Goal: Information Seeking & Learning: Learn about a topic

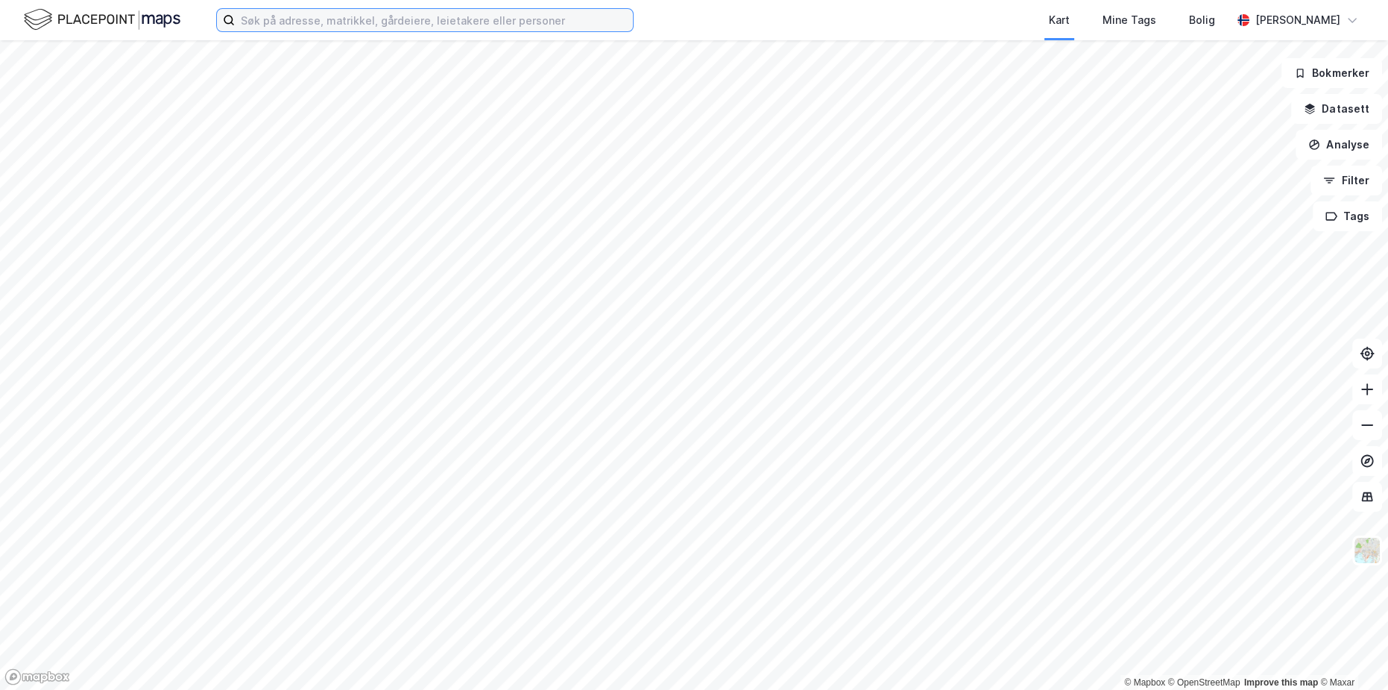
click at [356, 25] on input at bounding box center [434, 20] width 398 height 22
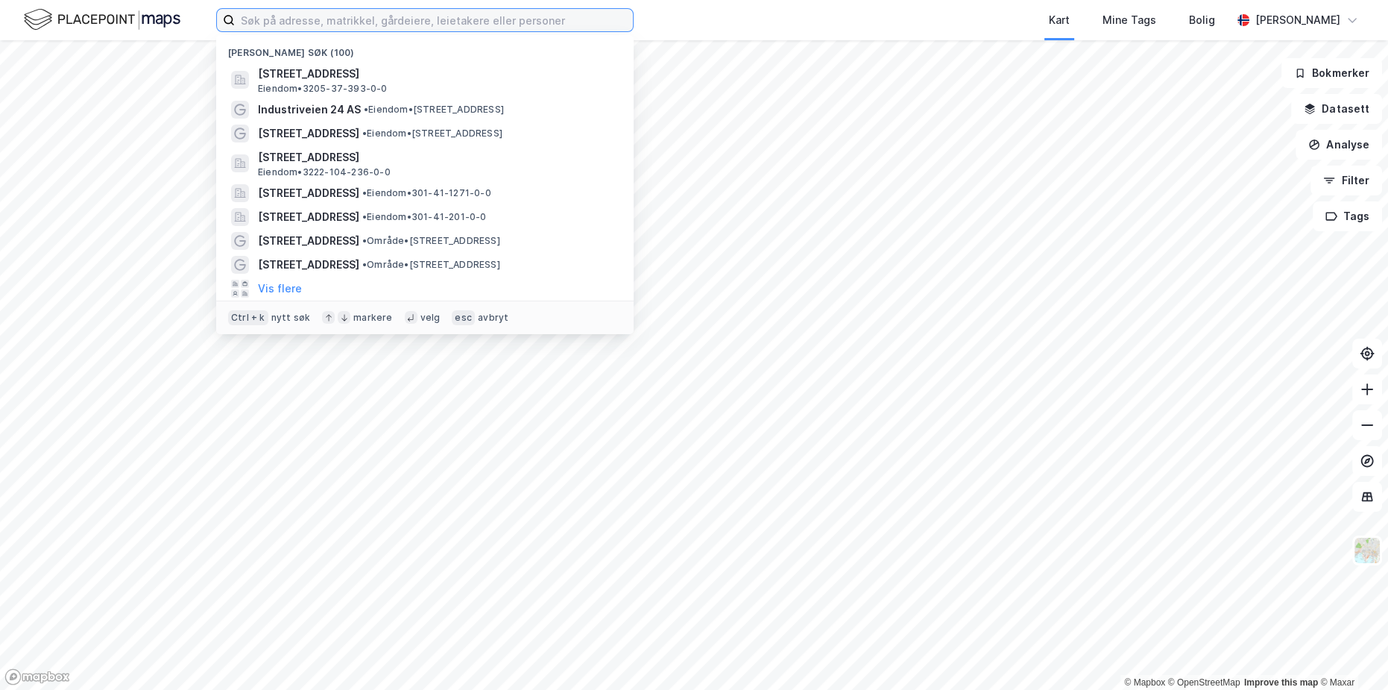
paste input "Anolitveien 4"
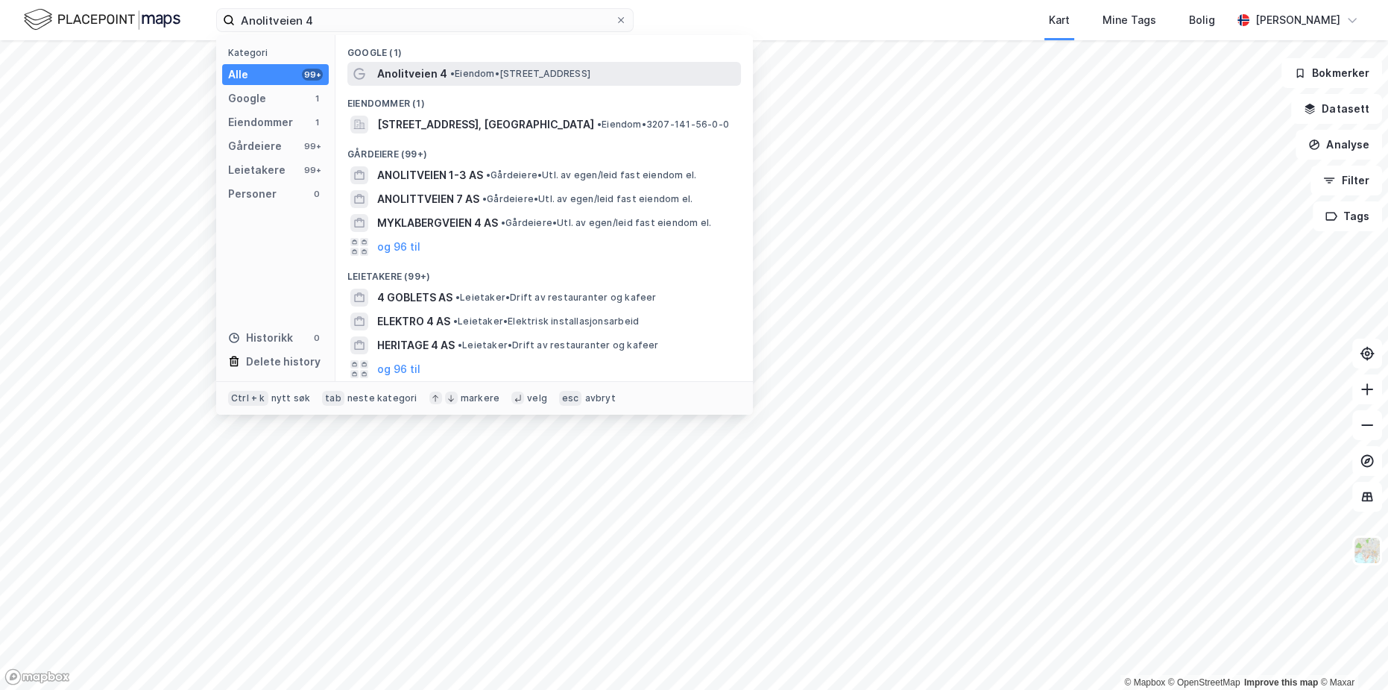
click at [428, 78] on span "Anolitveien 4" at bounding box center [412, 74] width 70 height 18
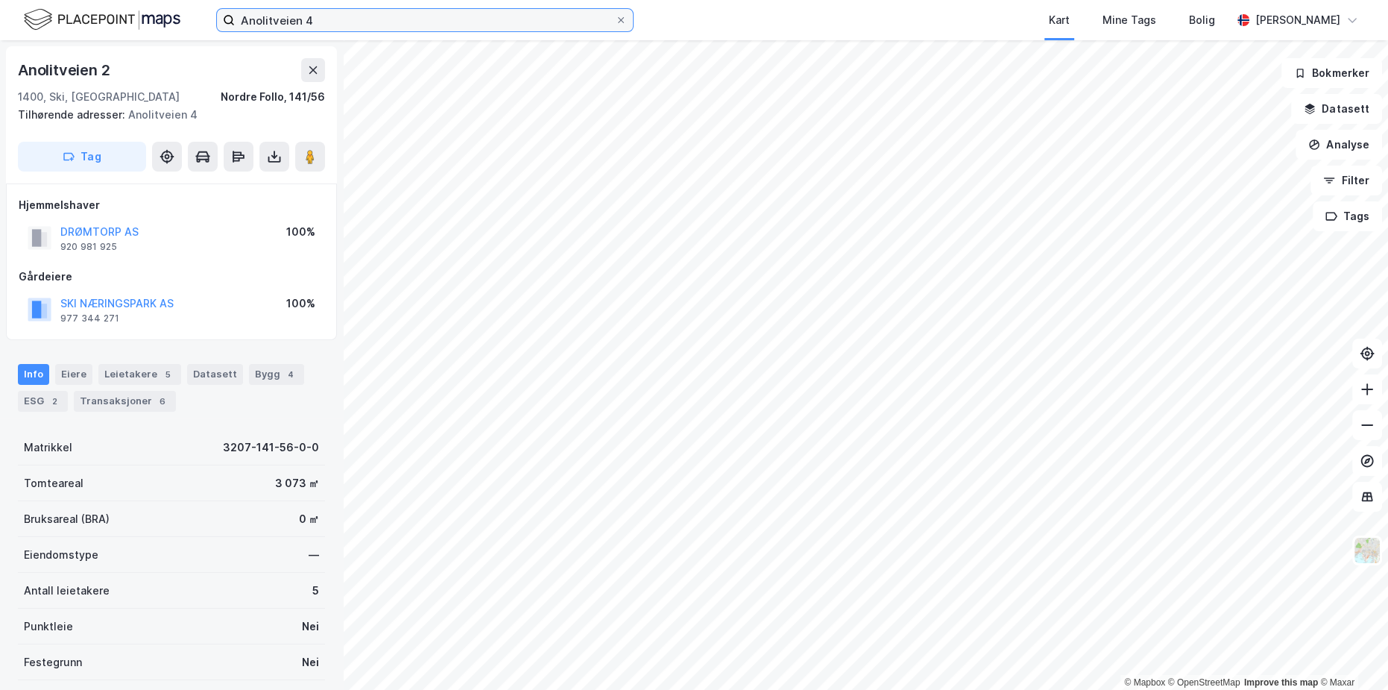
click at [331, 19] on input "Anolitveien 4" at bounding box center [425, 20] width 380 height 22
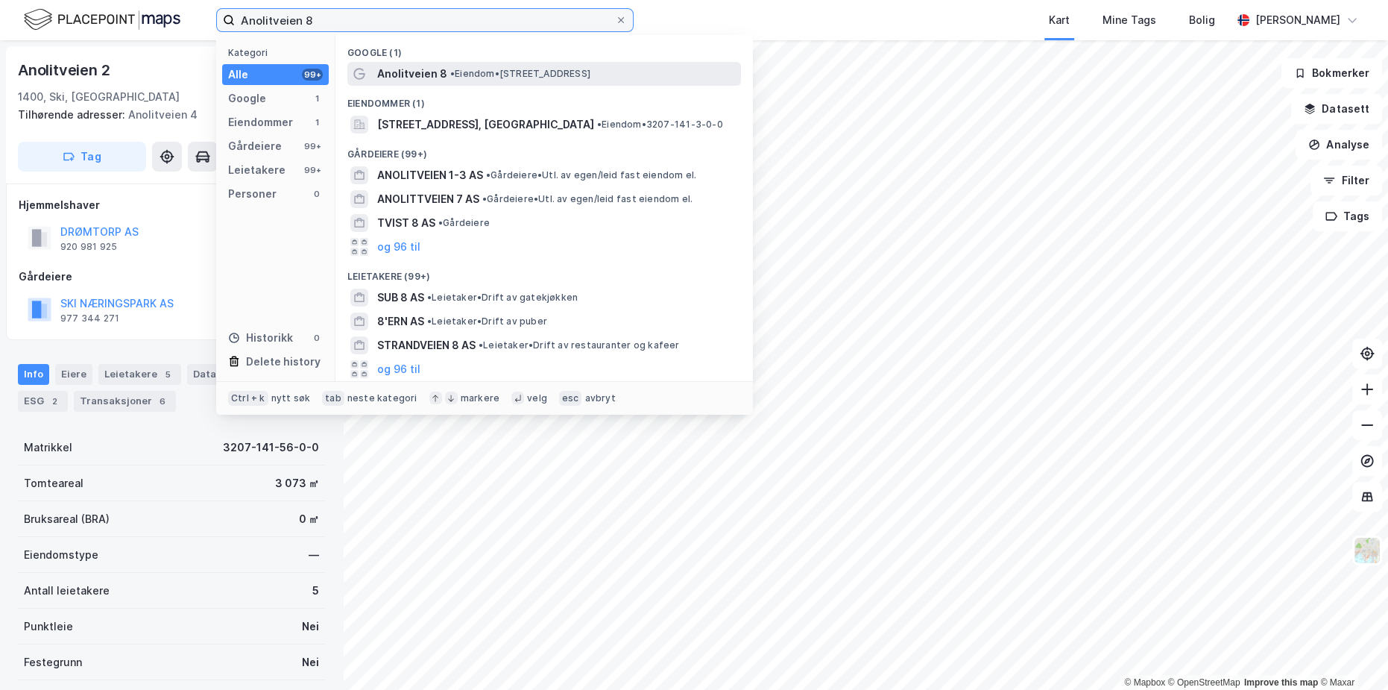
type input "Anolitveien 8"
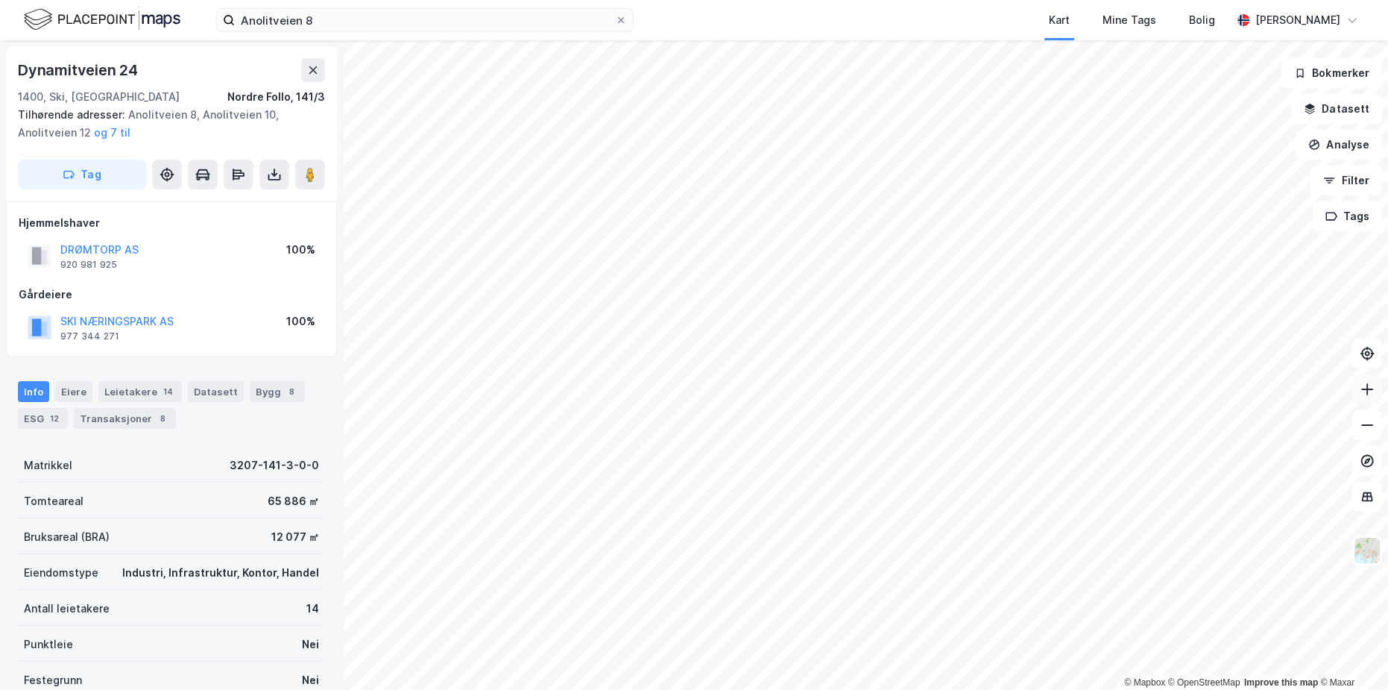
click at [1370, 390] on icon at bounding box center [1367, 389] width 15 height 15
click at [1370, 433] on button at bounding box center [1367, 425] width 30 height 30
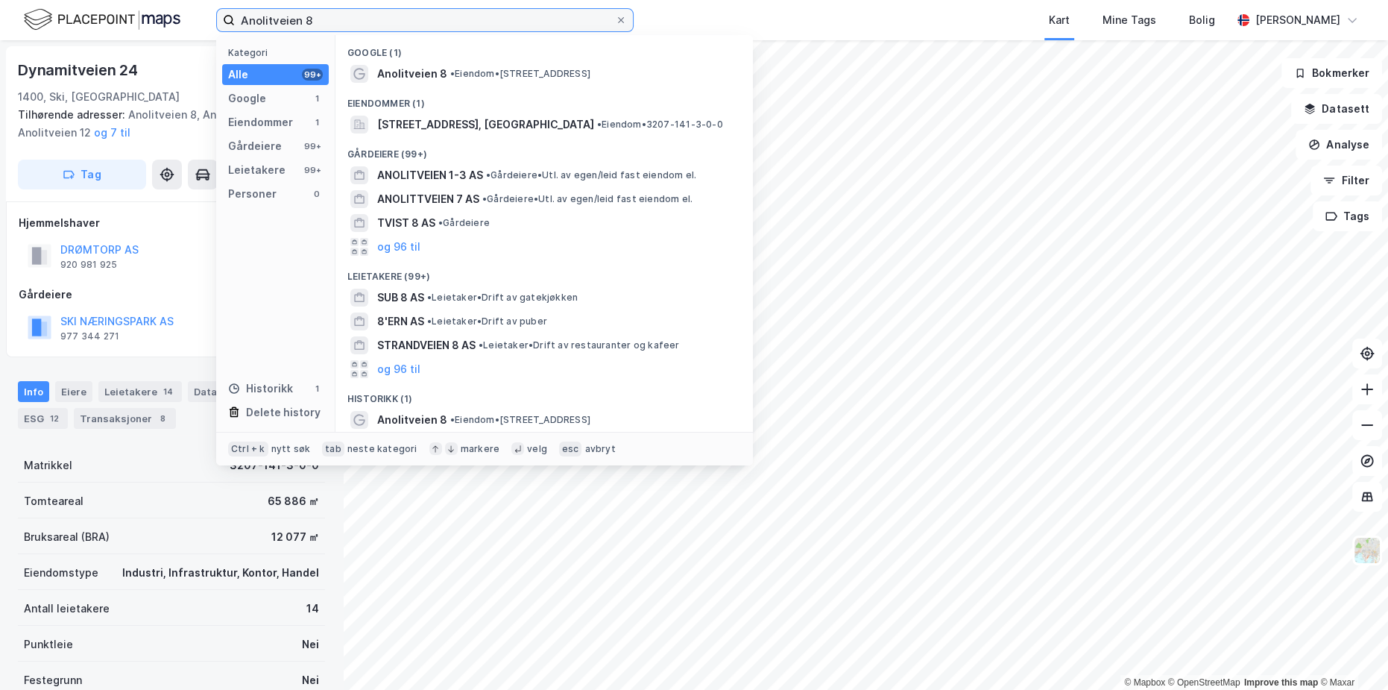
click at [314, 14] on input "Anolitveien 8" at bounding box center [425, 20] width 380 height 22
paste input ". 10-12"
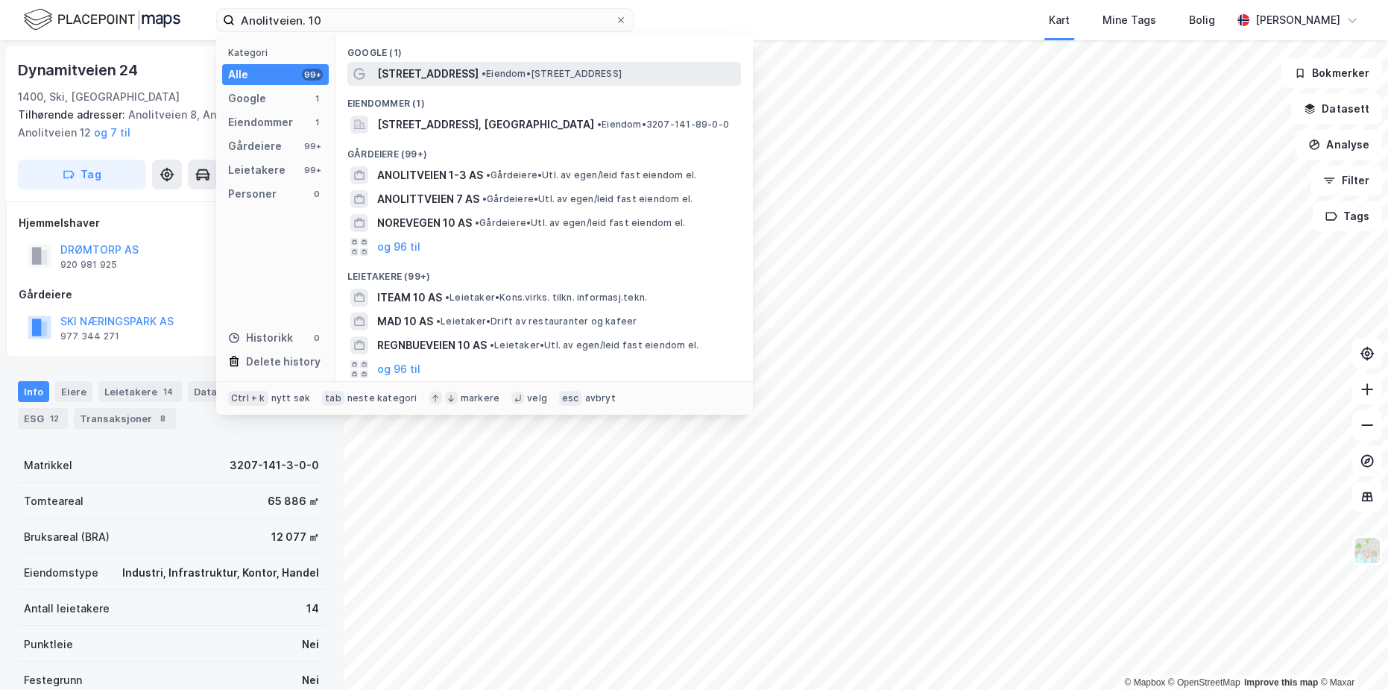
click at [450, 75] on div "Anolitveien 10 • Eiendom • Anolitveien 10, 1400 Ski" at bounding box center [557, 74] width 361 height 18
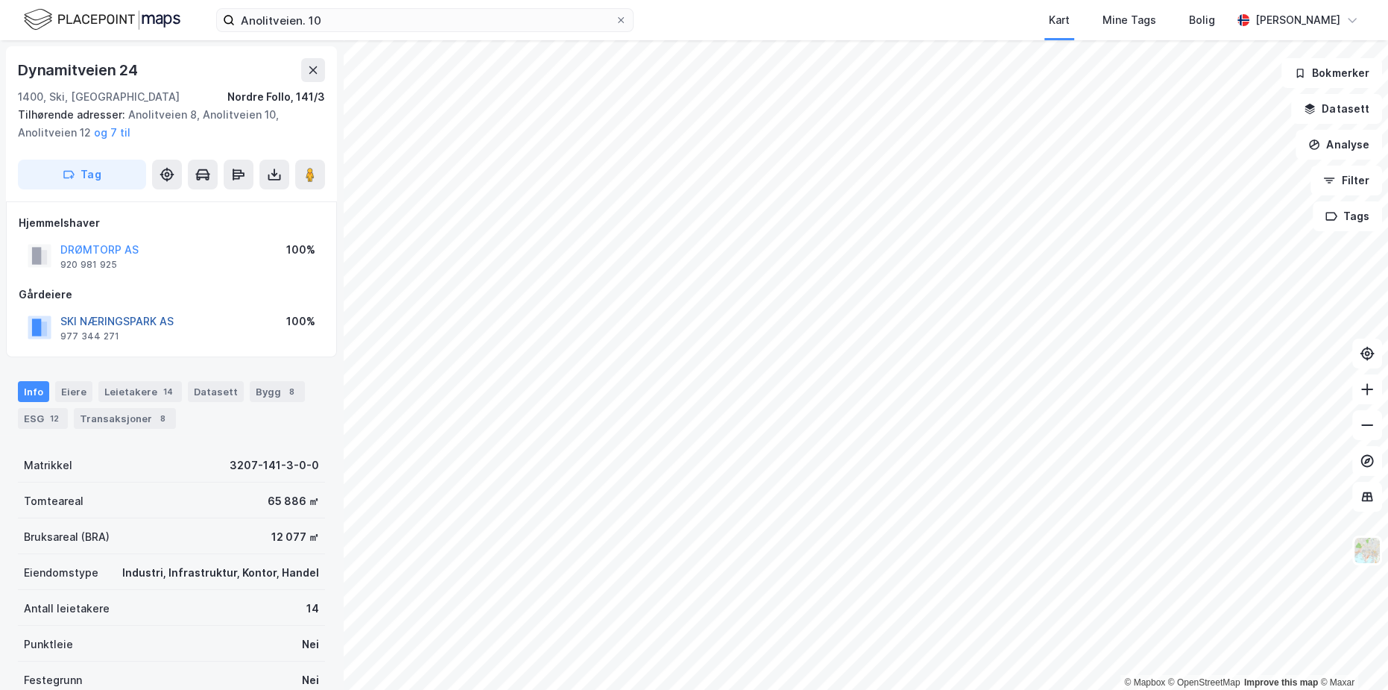
click at [0, 0] on button "SKI NÆRINGSPARK AS" at bounding box center [0, 0] width 0 height 0
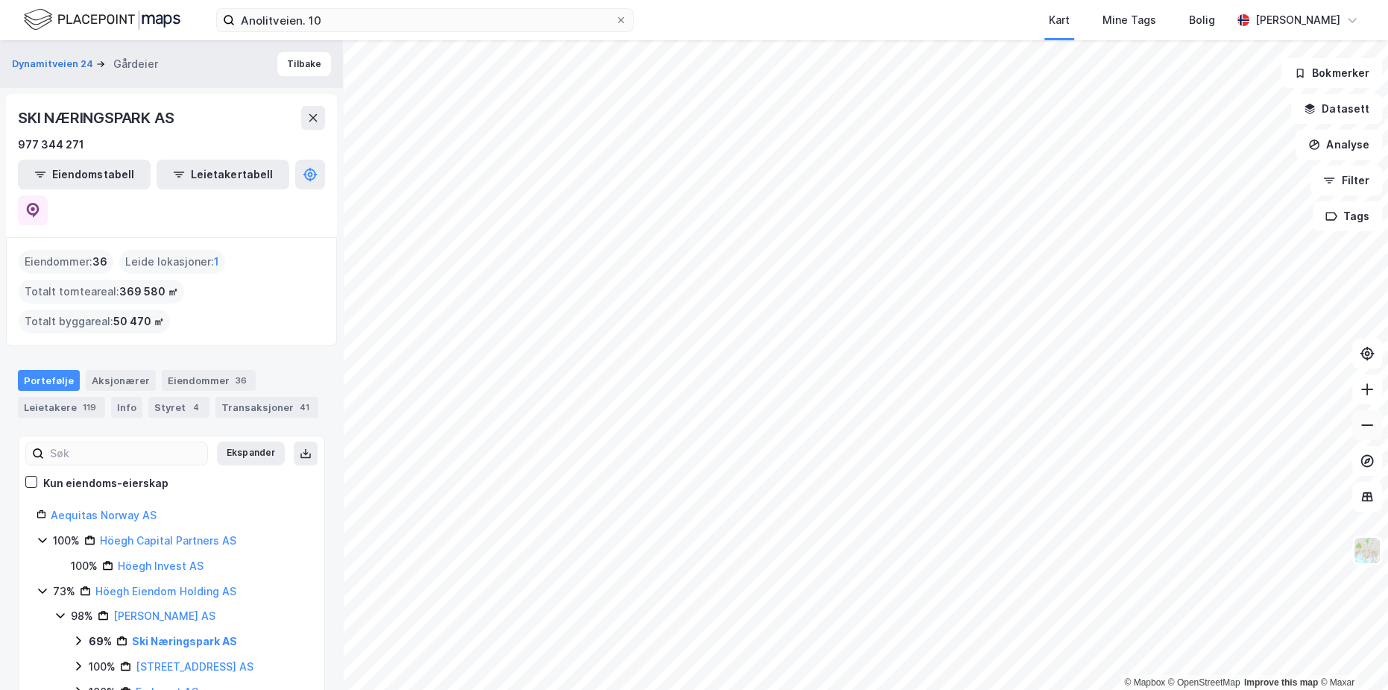
click at [1369, 422] on icon at bounding box center [1367, 425] width 15 height 15
click at [1367, 392] on icon at bounding box center [1367, 389] width 1 height 12
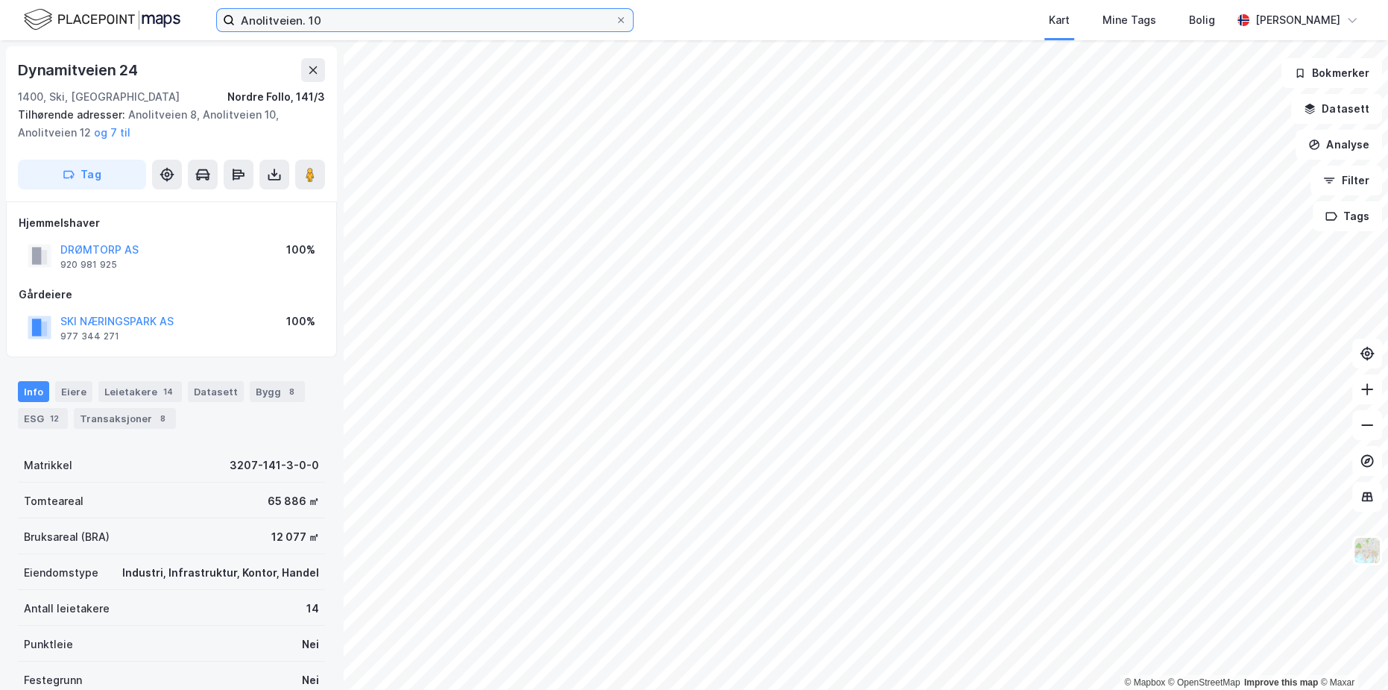
click at [326, 28] on input "Anolitveien. 10" at bounding box center [425, 20] width 380 height 22
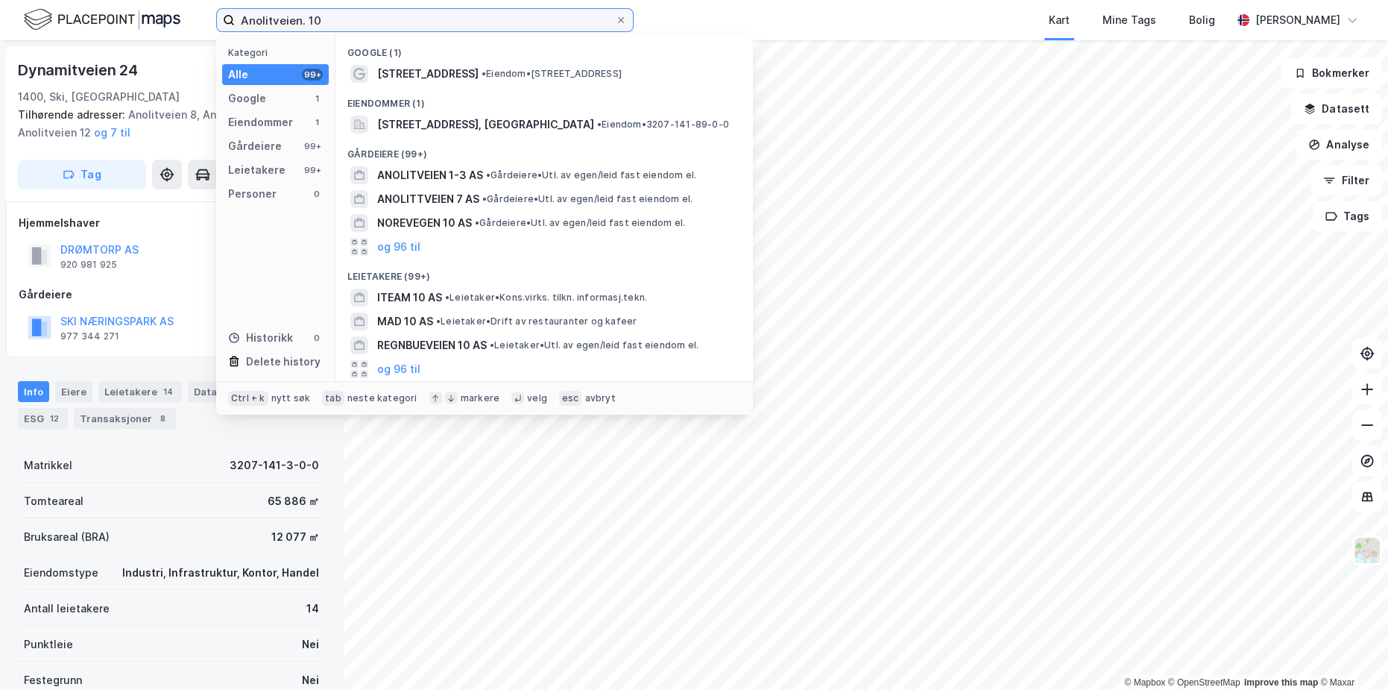
click at [326, 28] on input "Anolitveien. 10" at bounding box center [425, 20] width 380 height 22
paste input "[STREET_ADDRESS]"
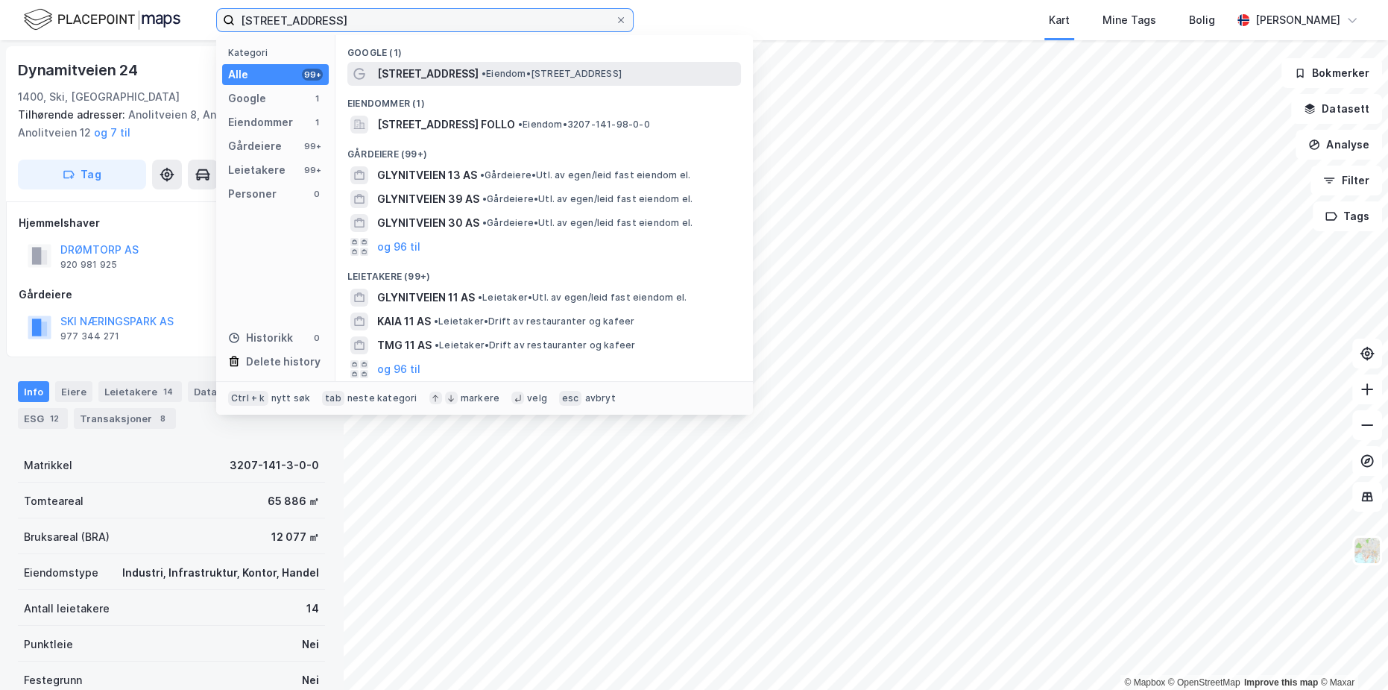
type input "[STREET_ADDRESS]"
click at [433, 72] on span "[STREET_ADDRESS]" at bounding box center [427, 74] width 101 height 18
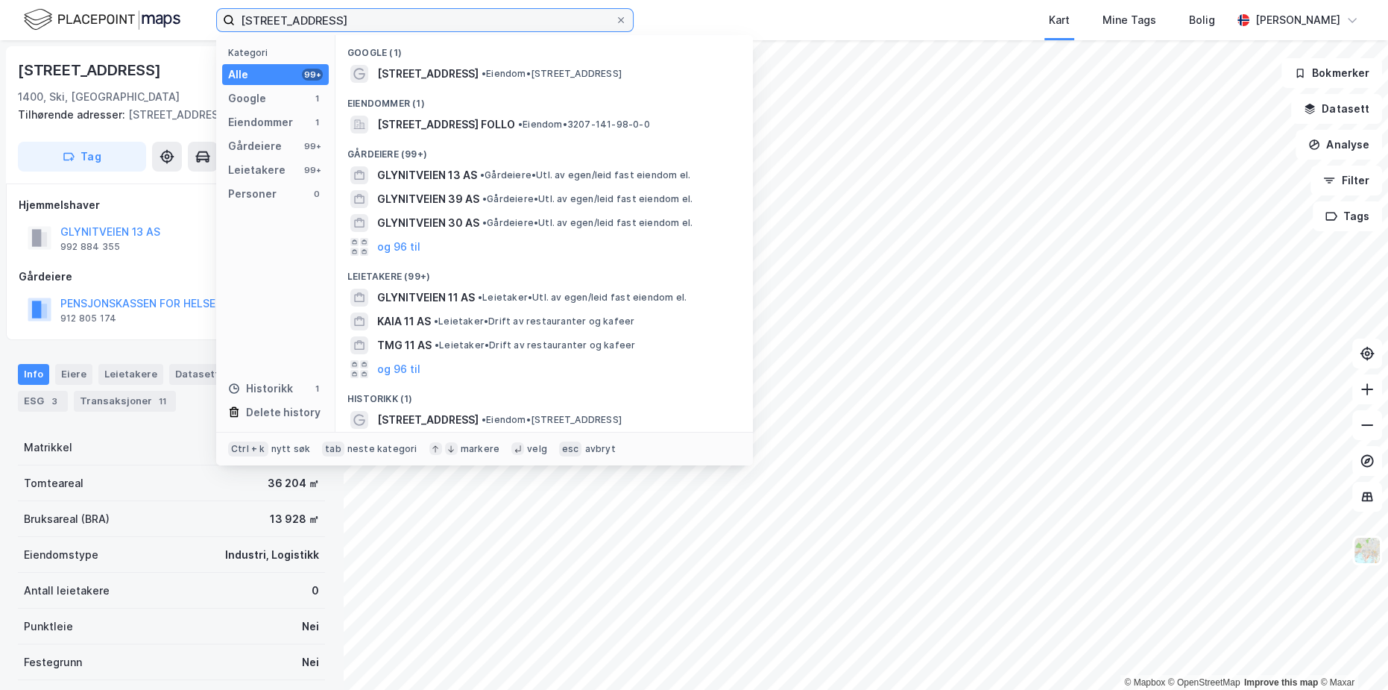
click at [327, 13] on input "[STREET_ADDRESS]" at bounding box center [425, 20] width 380 height 22
paste input
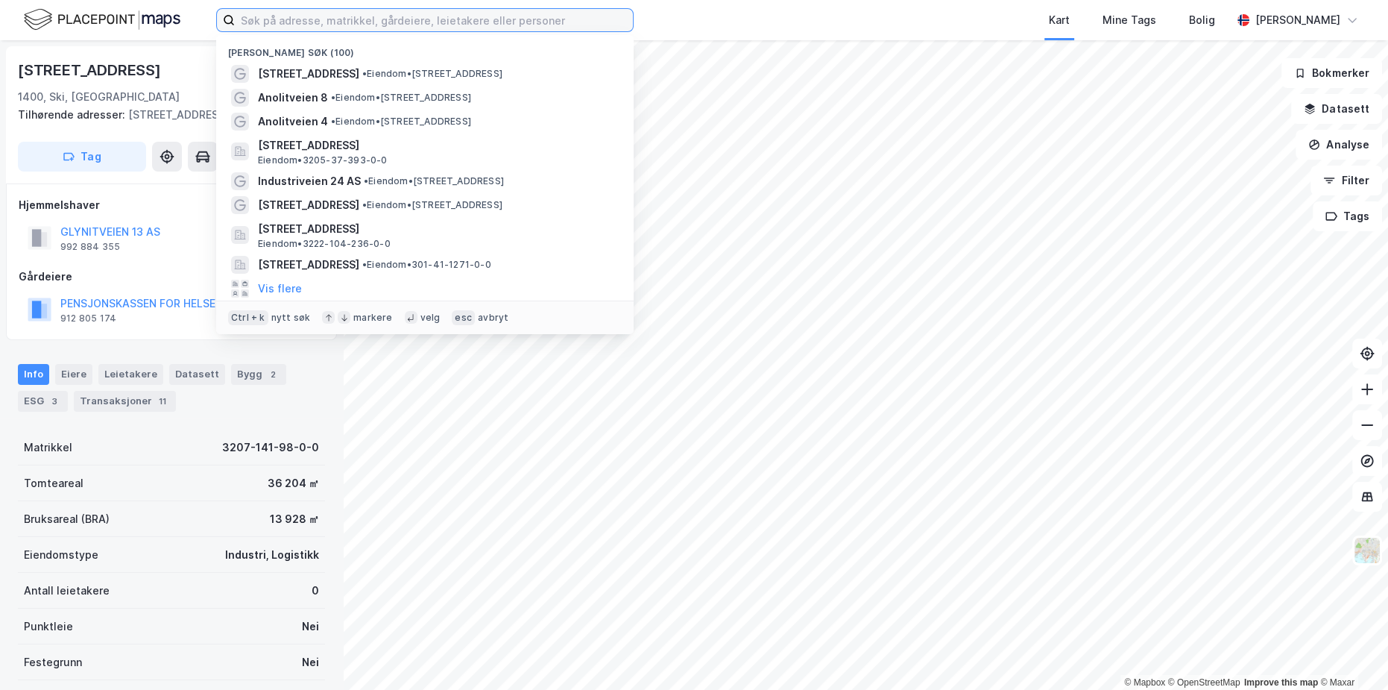
paste input
click at [302, 14] on input at bounding box center [434, 20] width 398 height 22
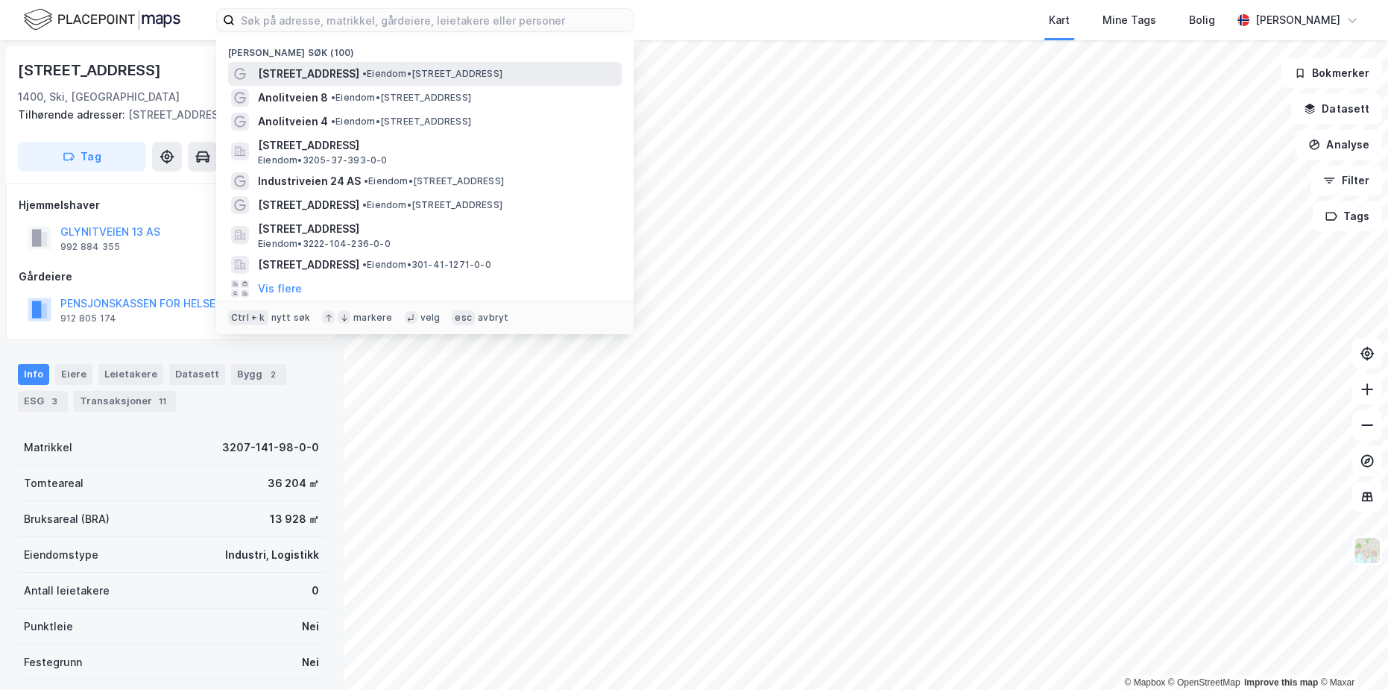
click at [306, 72] on span "[STREET_ADDRESS]" at bounding box center [308, 74] width 101 height 18
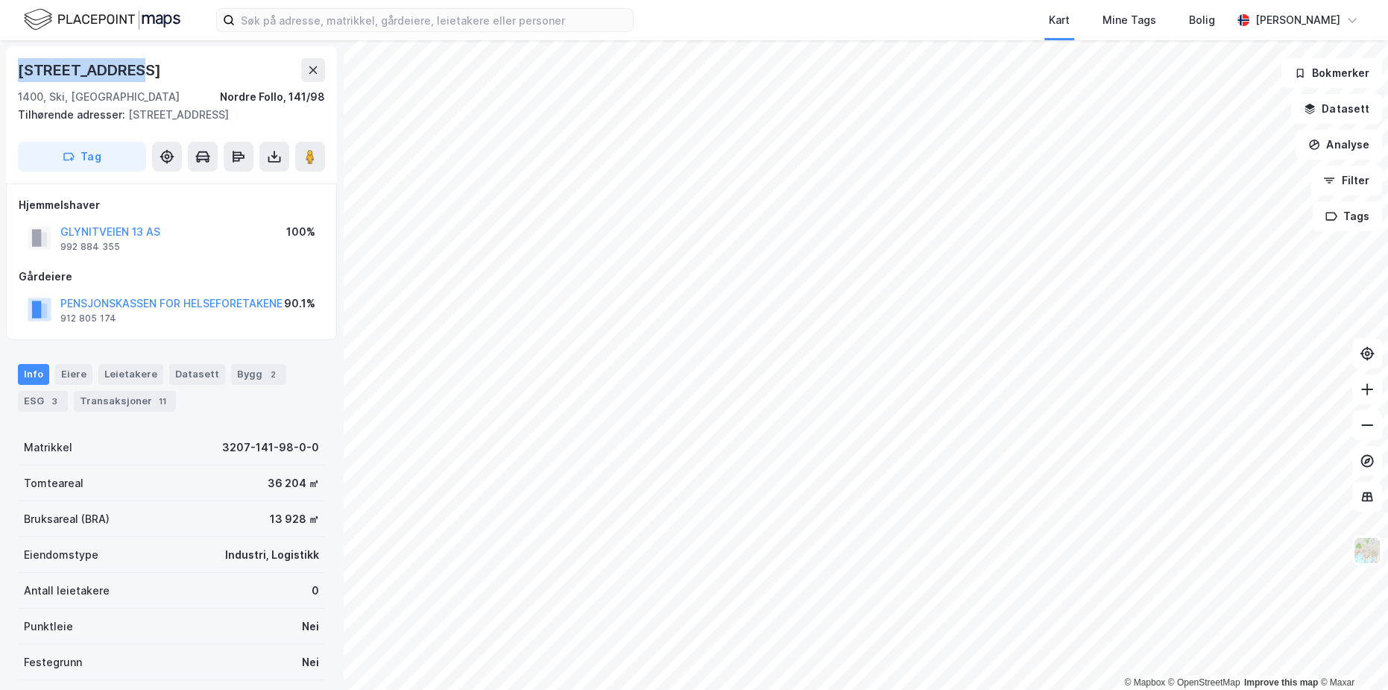
drag, startPoint x: 115, startPoint y: 68, endPoint x: 0, endPoint y: 78, distance: 115.2
click at [0, 78] on div "Glynitveien 11 1400, Ski, Akershus Nordre Follo, 141/98 Tilhørende adresser: Gl…" at bounding box center [171, 364] width 343 height 649
copy div "[STREET_ADDRESS]"
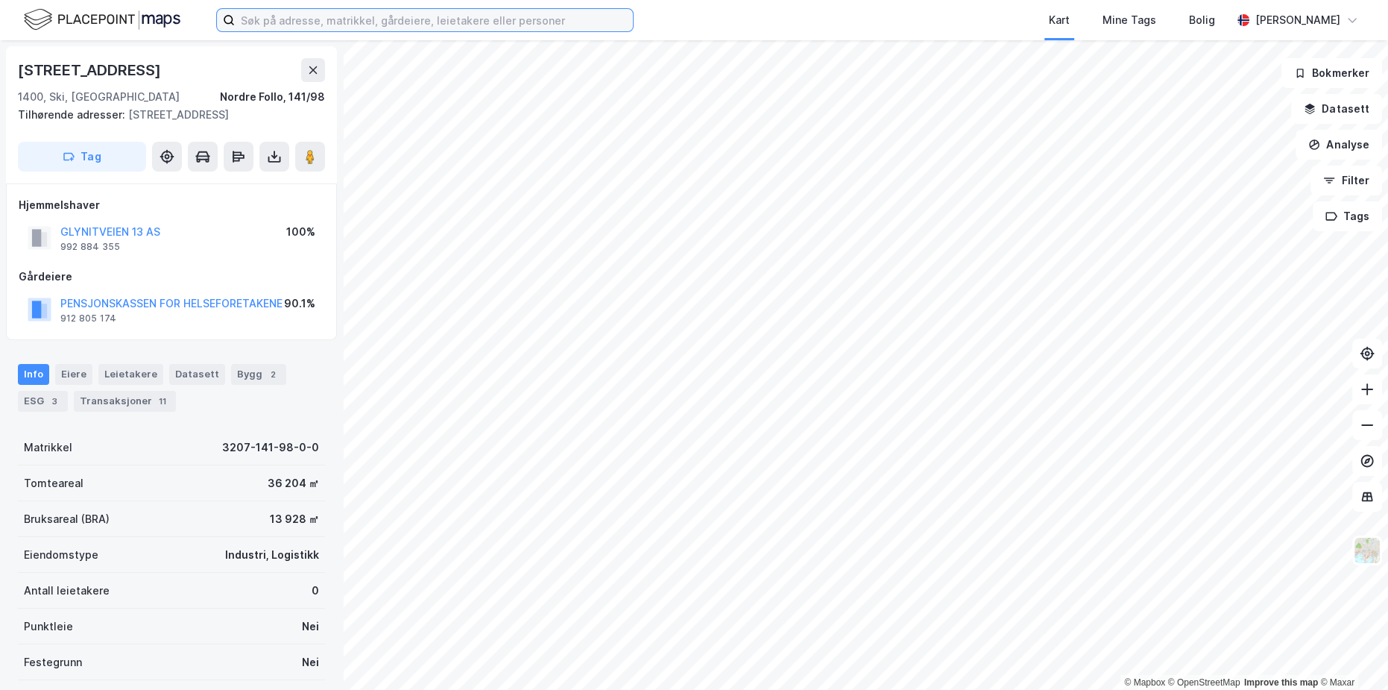
click at [287, 21] on input at bounding box center [434, 20] width 398 height 22
paste input "[STREET_ADDRESS]"
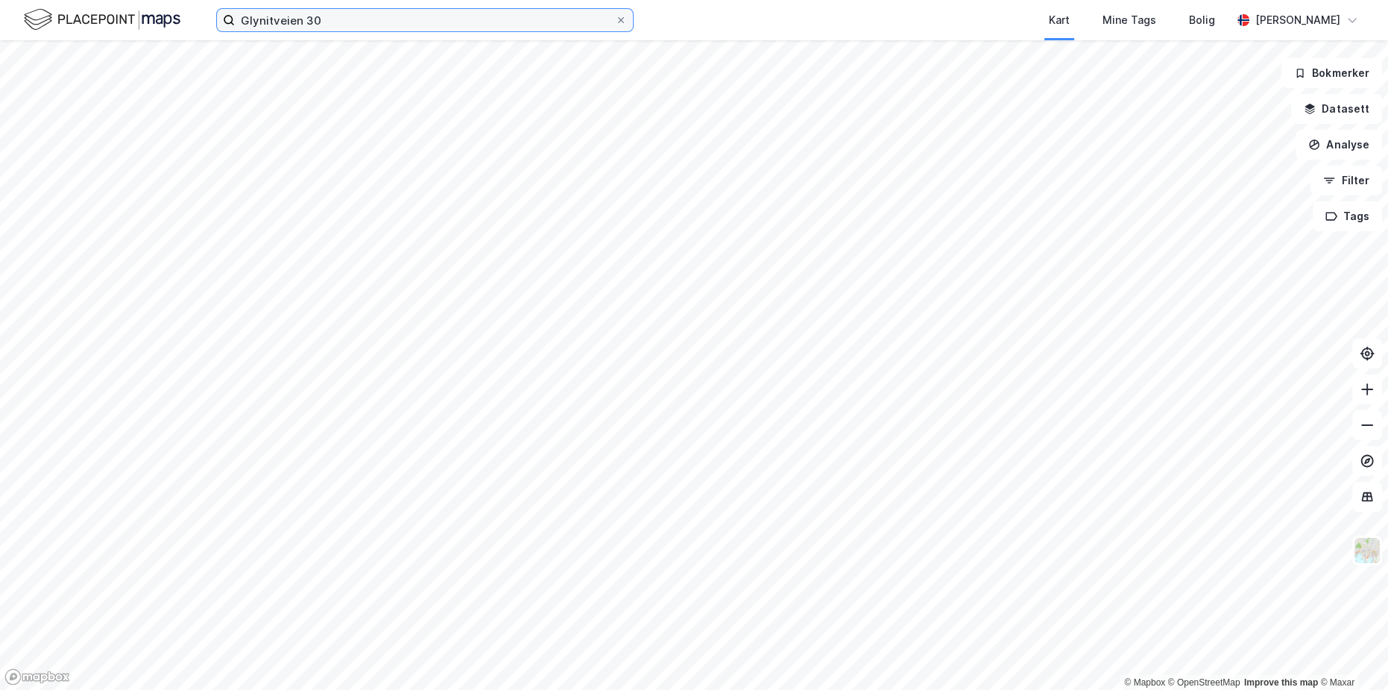
click at [336, 20] on input "Glynitveien 30" at bounding box center [425, 20] width 380 height 22
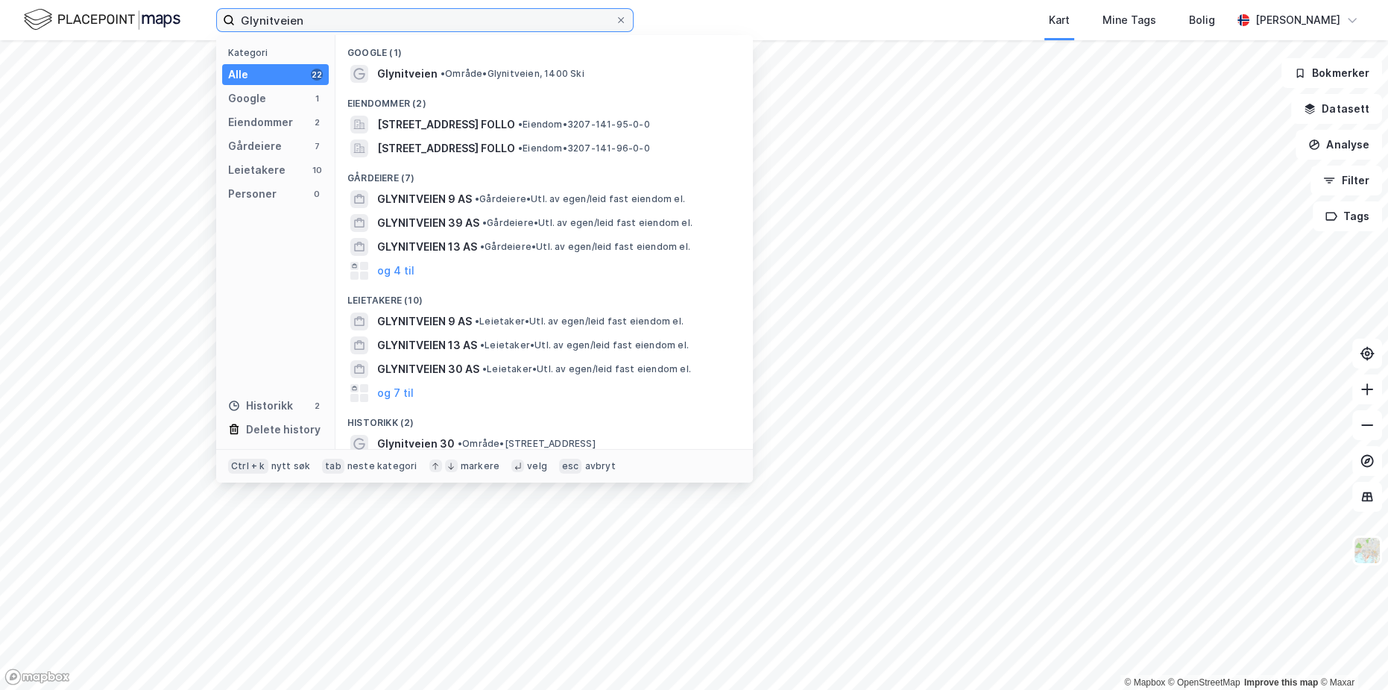
click at [293, 24] on input "Glynitveien" at bounding box center [425, 20] width 380 height 22
paste input "30 AS"
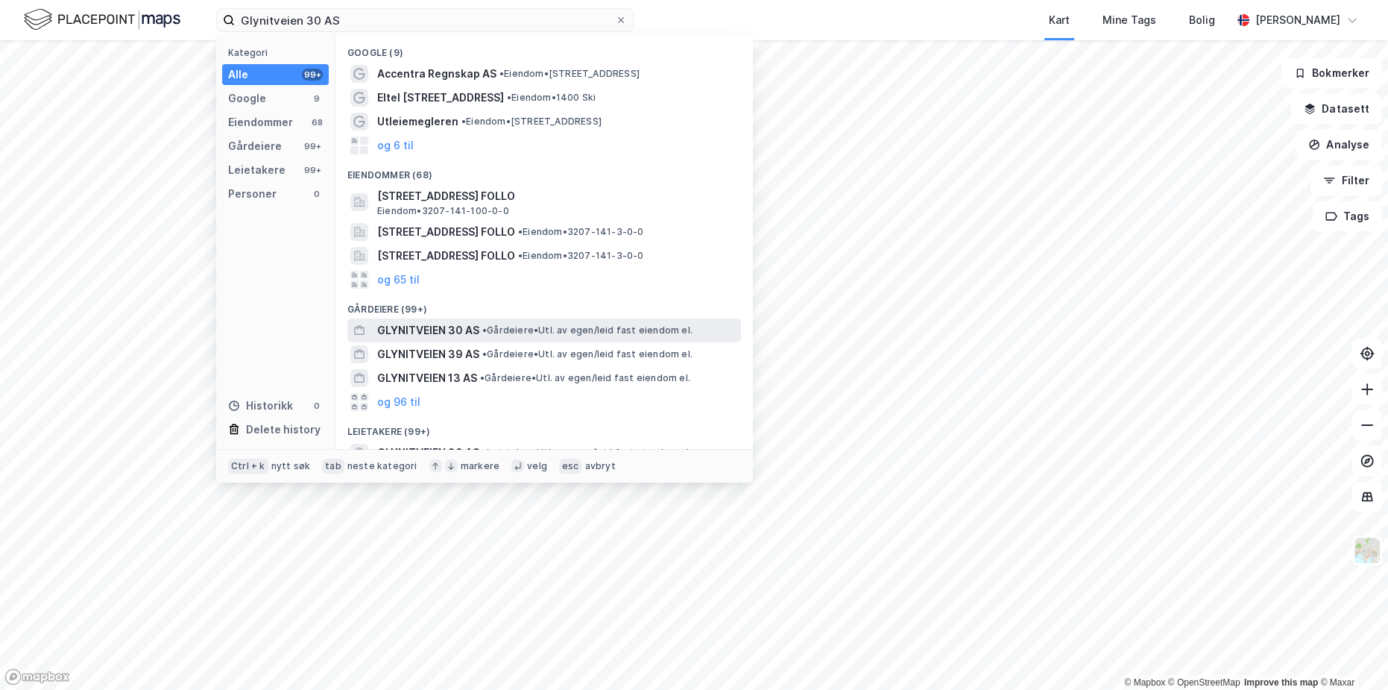
click at [431, 324] on span "GLYNITVEIEN 30 AS" at bounding box center [428, 330] width 102 height 18
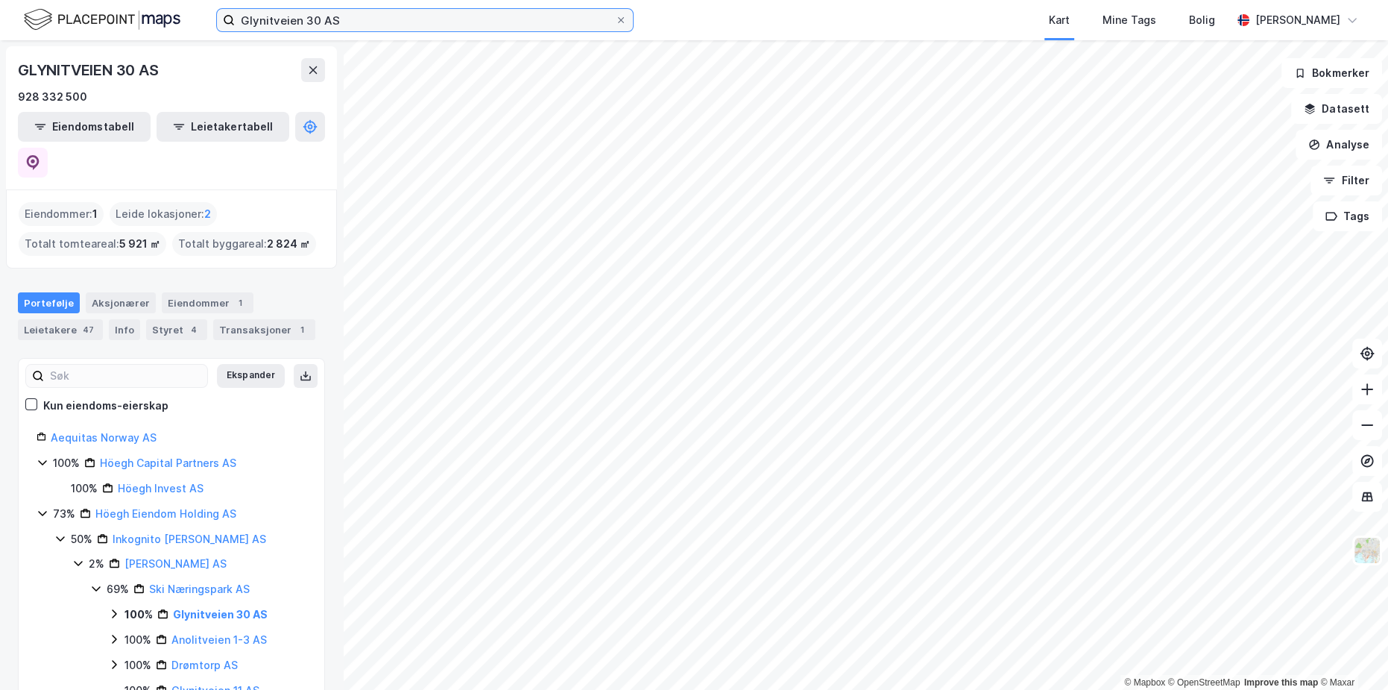
click at [292, 16] on input "Glynitveien 30 AS" at bounding box center [425, 20] width 380 height 22
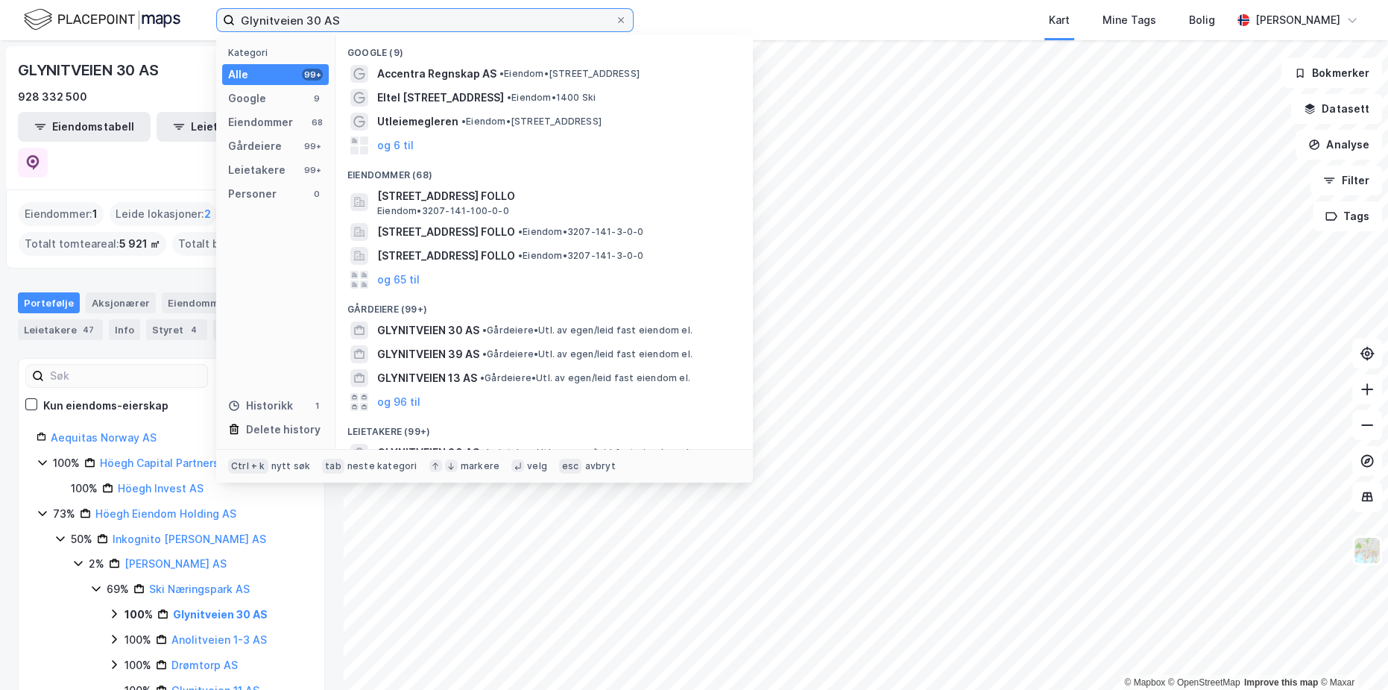
click at [292, 16] on input "Glynitveien 30 AS" at bounding box center [425, 20] width 380 height 22
paste input "Ski Næringspark Tomter"
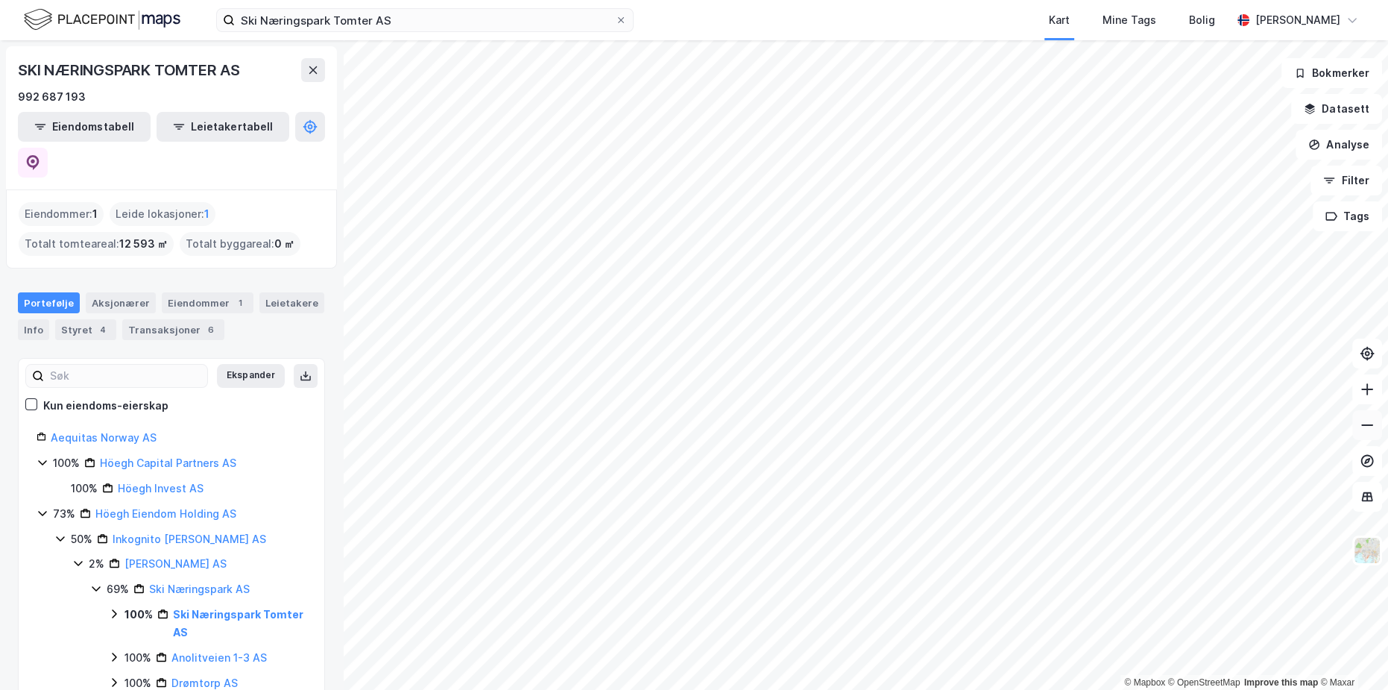
click at [1364, 422] on icon at bounding box center [1367, 425] width 15 height 15
click at [346, 20] on input "Ski Næringspark Tomter AS" at bounding box center [425, 20] width 380 height 22
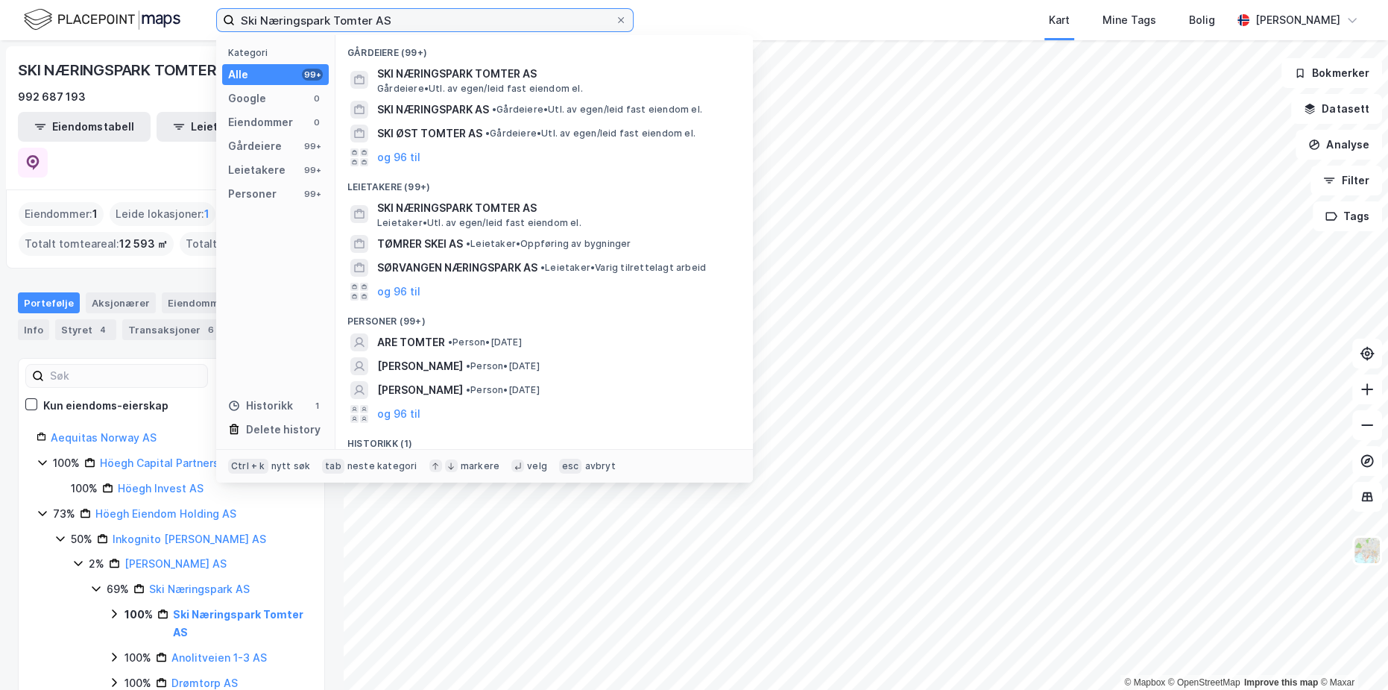
click at [346, 20] on input "Ski Næringspark Tomter AS" at bounding box center [425, 20] width 380 height 22
paste input "Dynamitveien 25B"
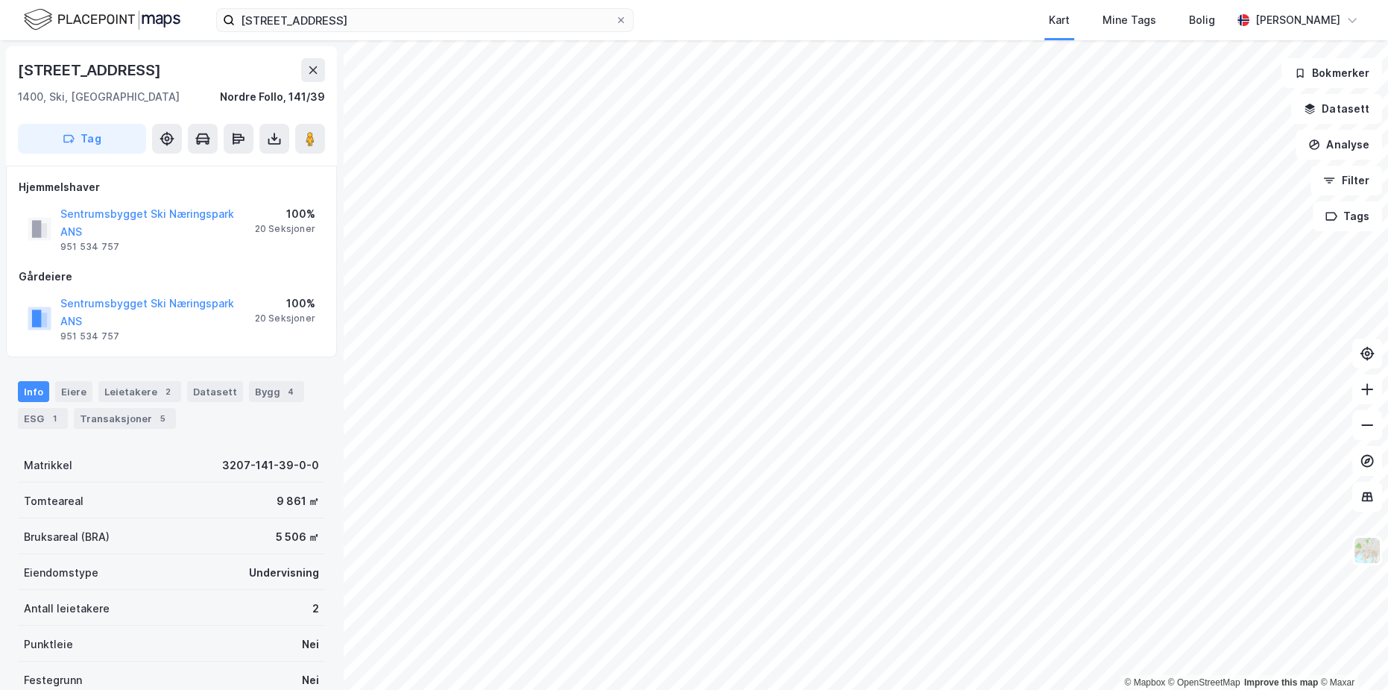
scroll to position [180, 0]
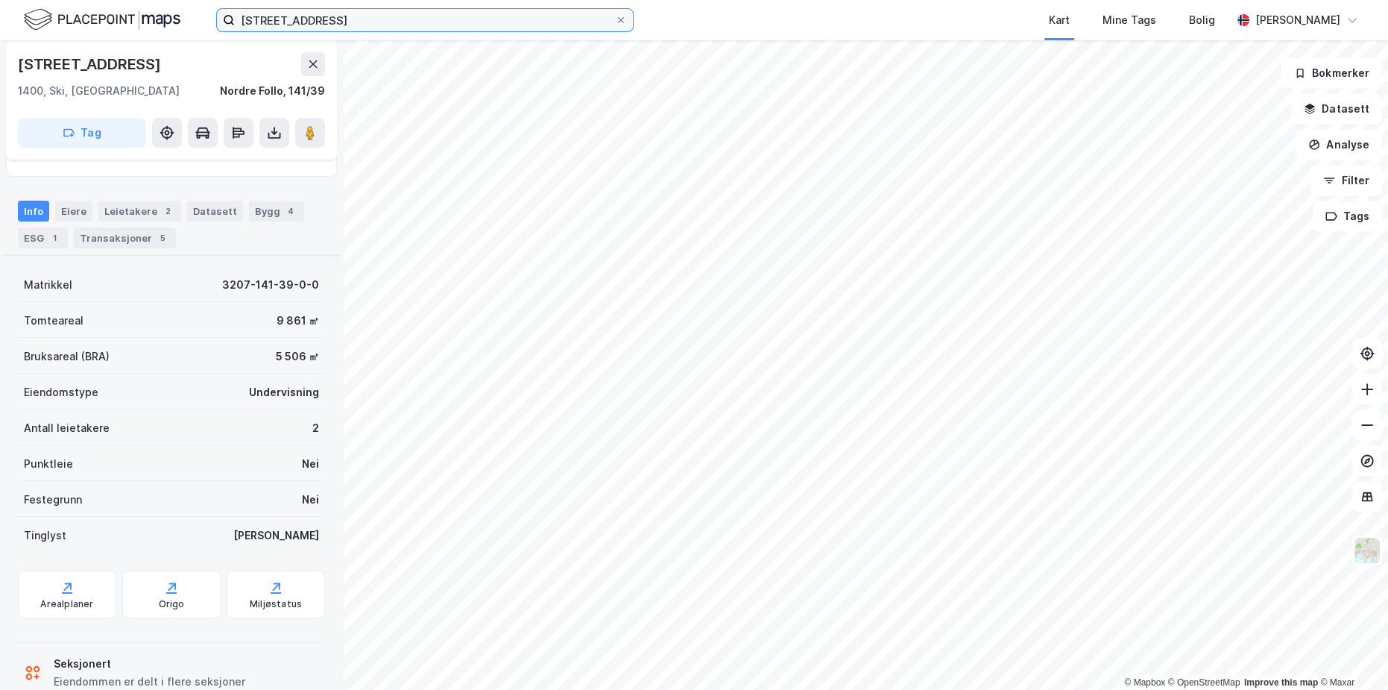
click at [346, 22] on input "Dynamitveien 25B" at bounding box center [425, 20] width 380 height 22
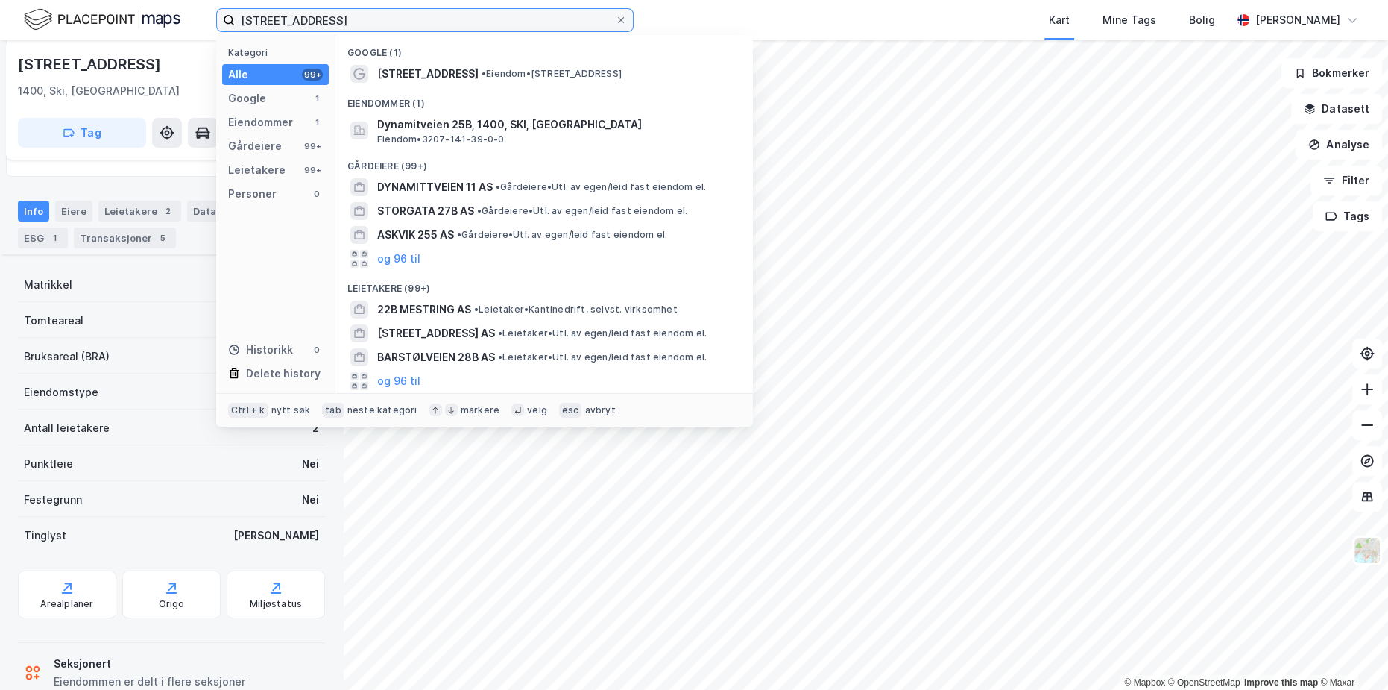
click at [346, 22] on input "Dynamitveien 25B" at bounding box center [425, 20] width 380 height 22
paste input "Industriveien 1A"
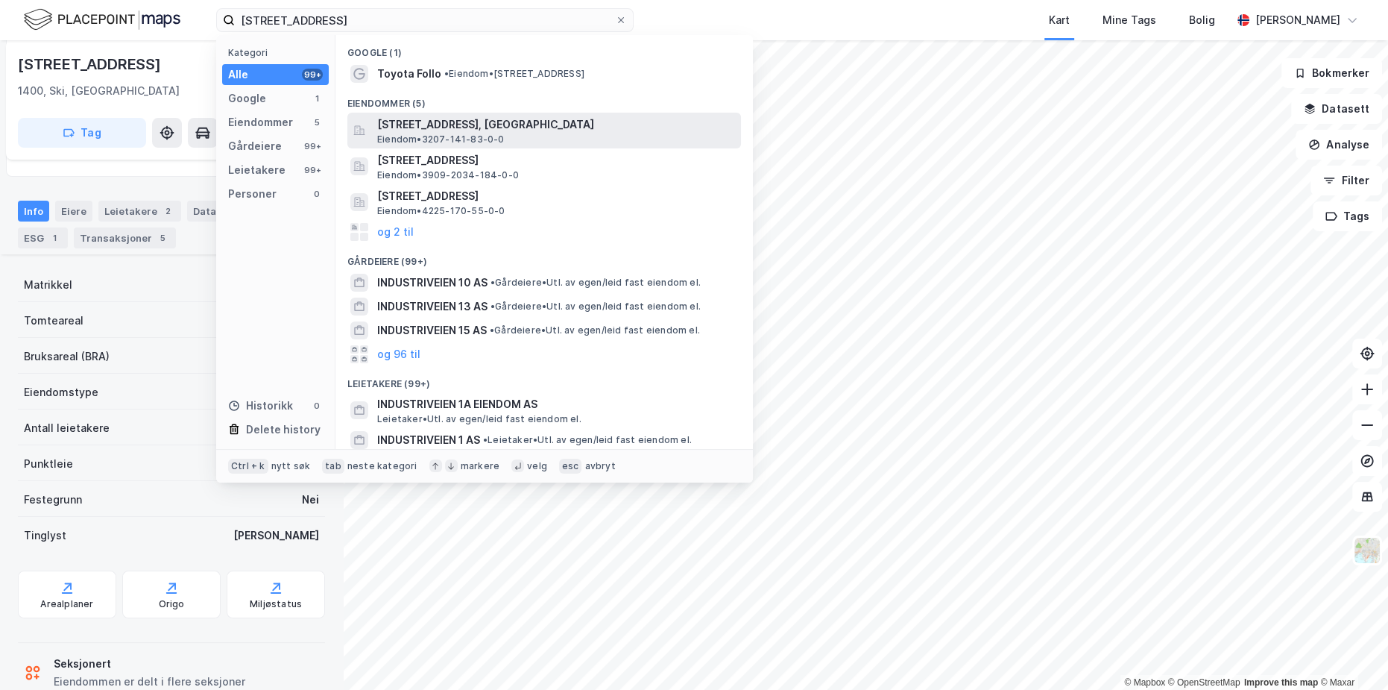
click at [432, 127] on span "[STREET_ADDRESS], [GEOGRAPHIC_DATA]" at bounding box center [556, 125] width 358 height 18
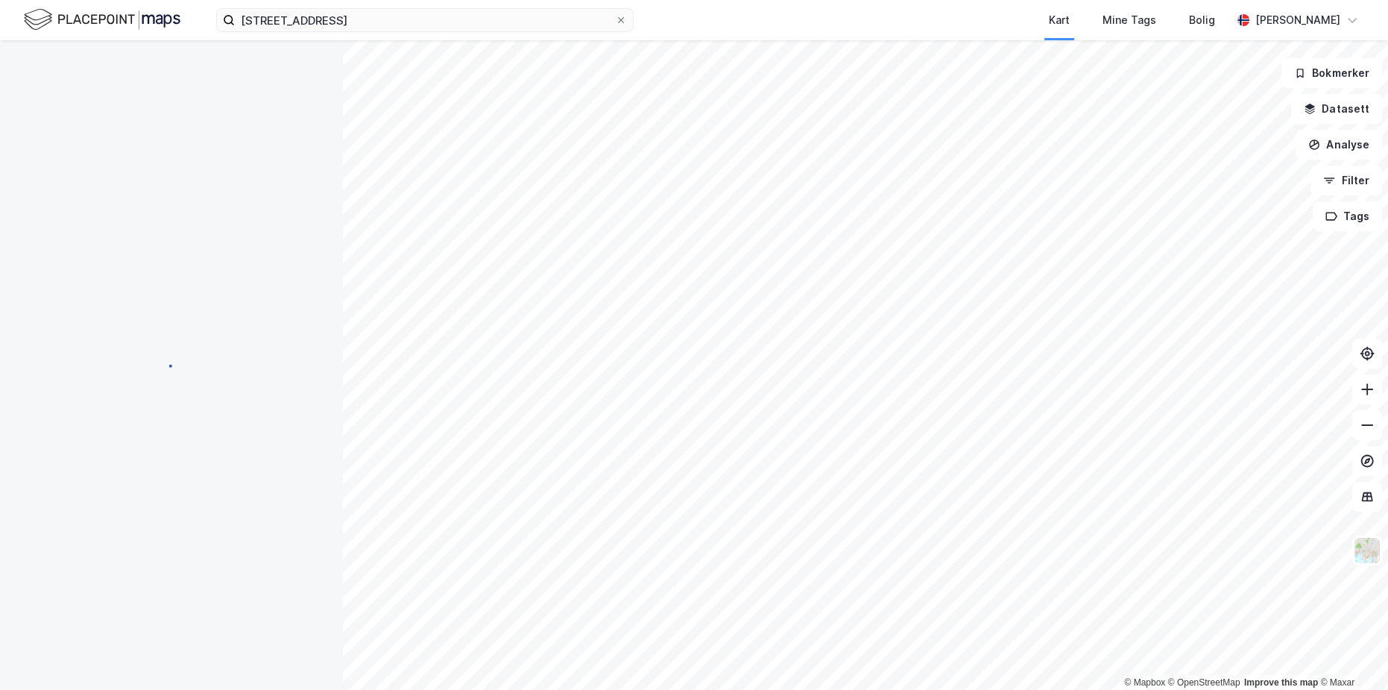
scroll to position [157, 0]
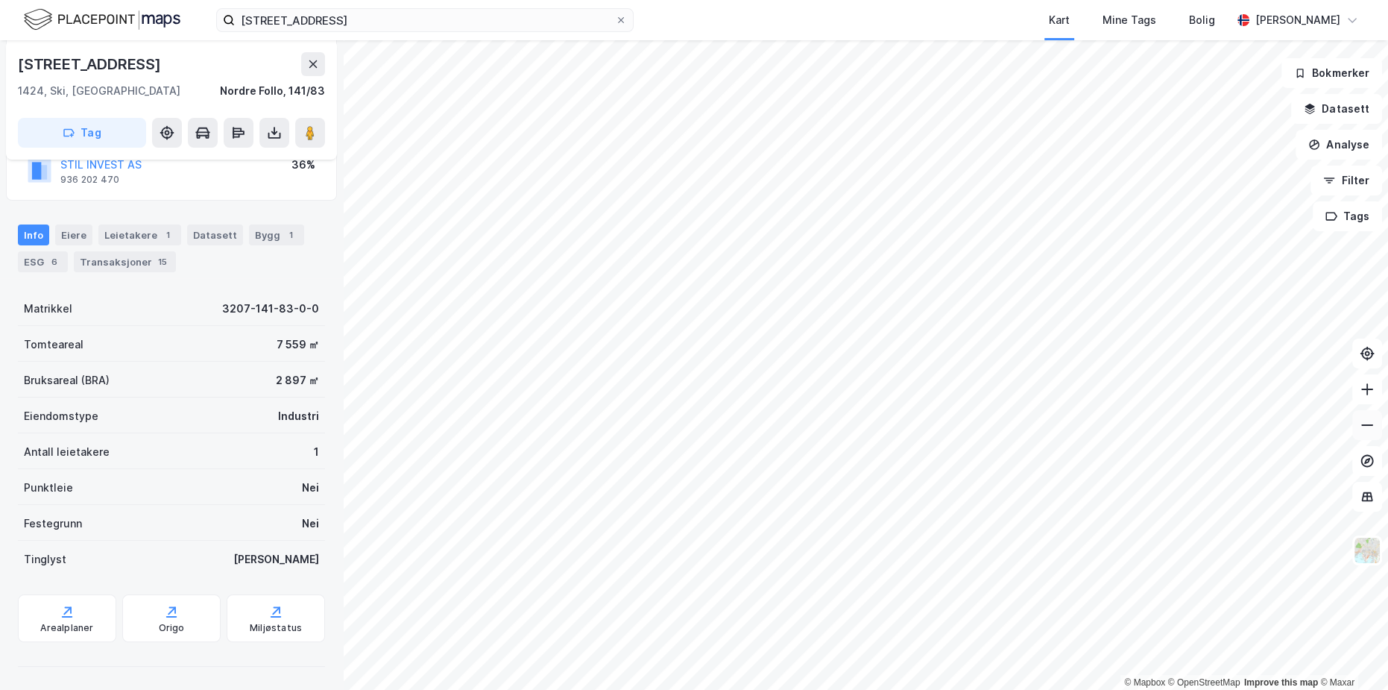
click at [1364, 436] on button at bounding box center [1367, 425] width 30 height 30
click at [300, 12] on input "Industriveien 1A" at bounding box center [425, 20] width 380 height 22
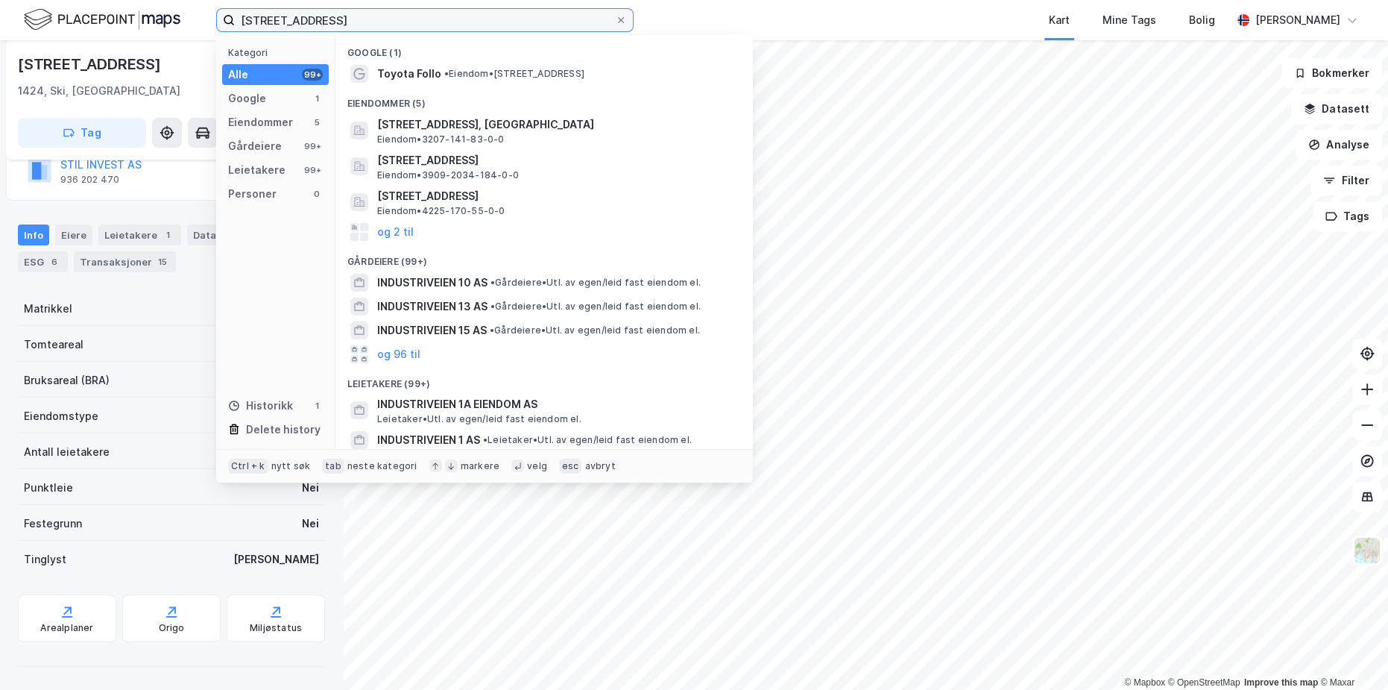
click at [300, 12] on input "Industriveien 1A" at bounding box center [425, 20] width 380 height 22
paste input "Ski Øst Tomter AS"
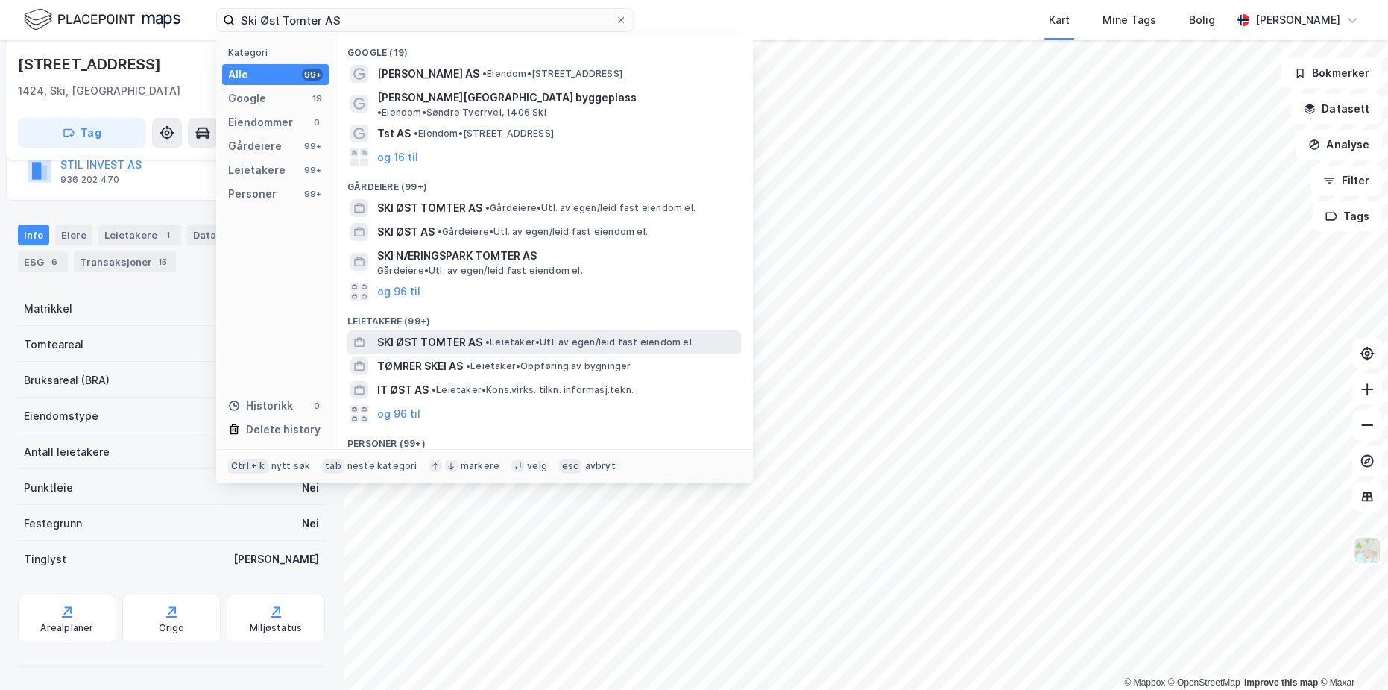
click at [476, 333] on span "SKI ØST TOMTER AS" at bounding box center [429, 342] width 105 height 18
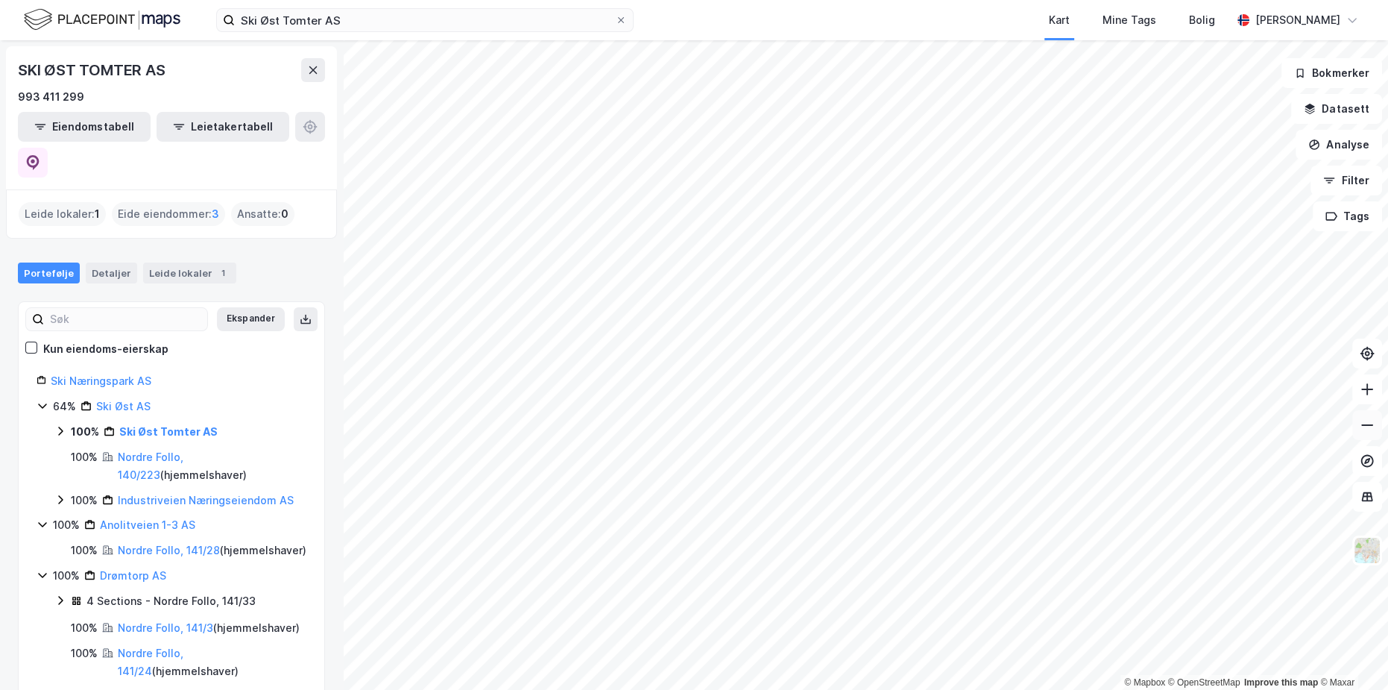
click at [1367, 426] on icon at bounding box center [1367, 425] width 15 height 15
click at [362, 22] on input "Ski Øst Tomter AS" at bounding box center [425, 20] width 380 height 22
click at [163, 425] on link "Ski Øst Tomter AS" at bounding box center [168, 431] width 98 height 13
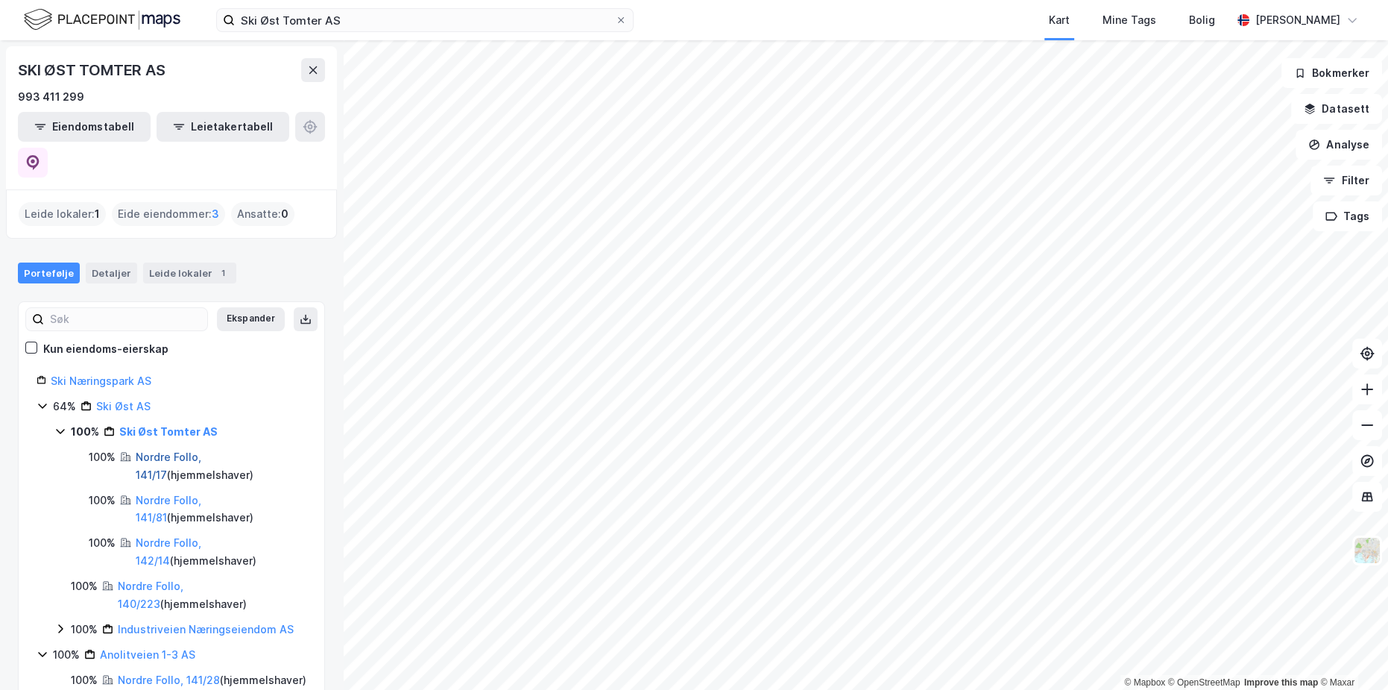
click at [185, 450] on link "Nordre Follo, 141/17" at bounding box center [169, 465] width 66 height 31
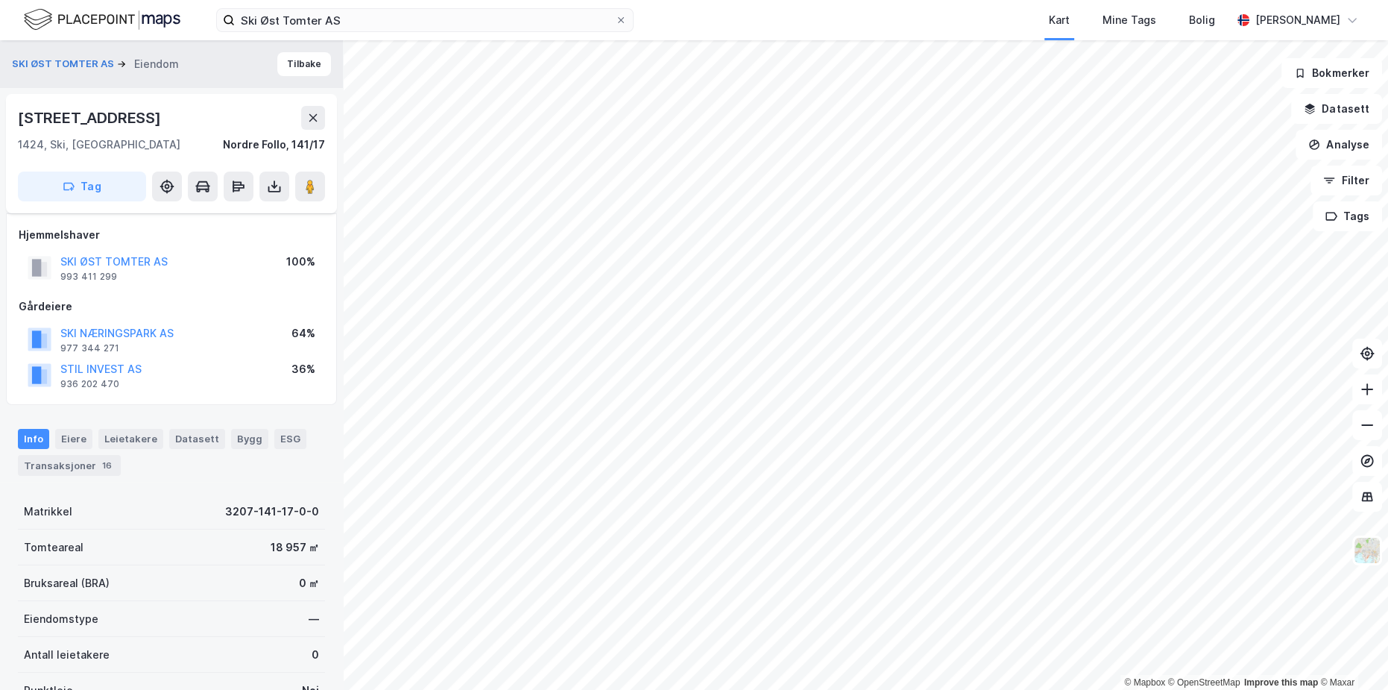
scroll to position [157, 0]
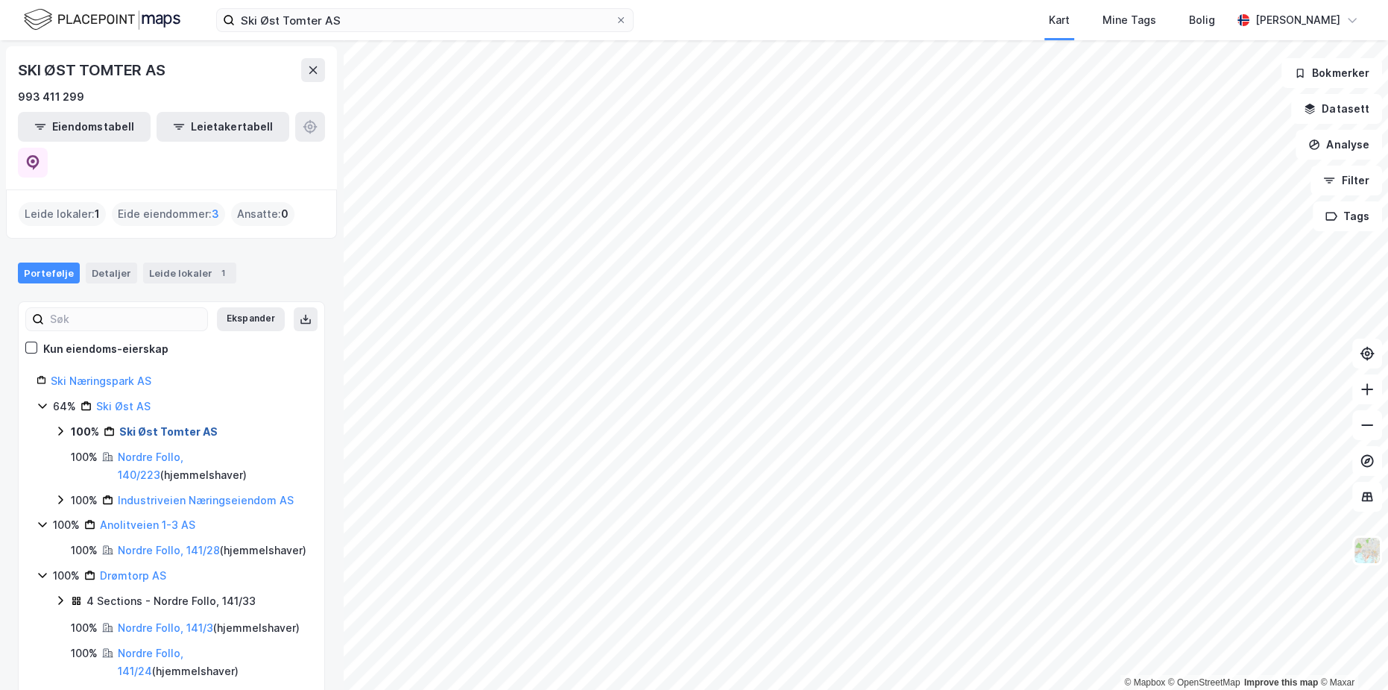
click at [189, 425] on link "Ski Øst Tomter AS" at bounding box center [168, 431] width 98 height 13
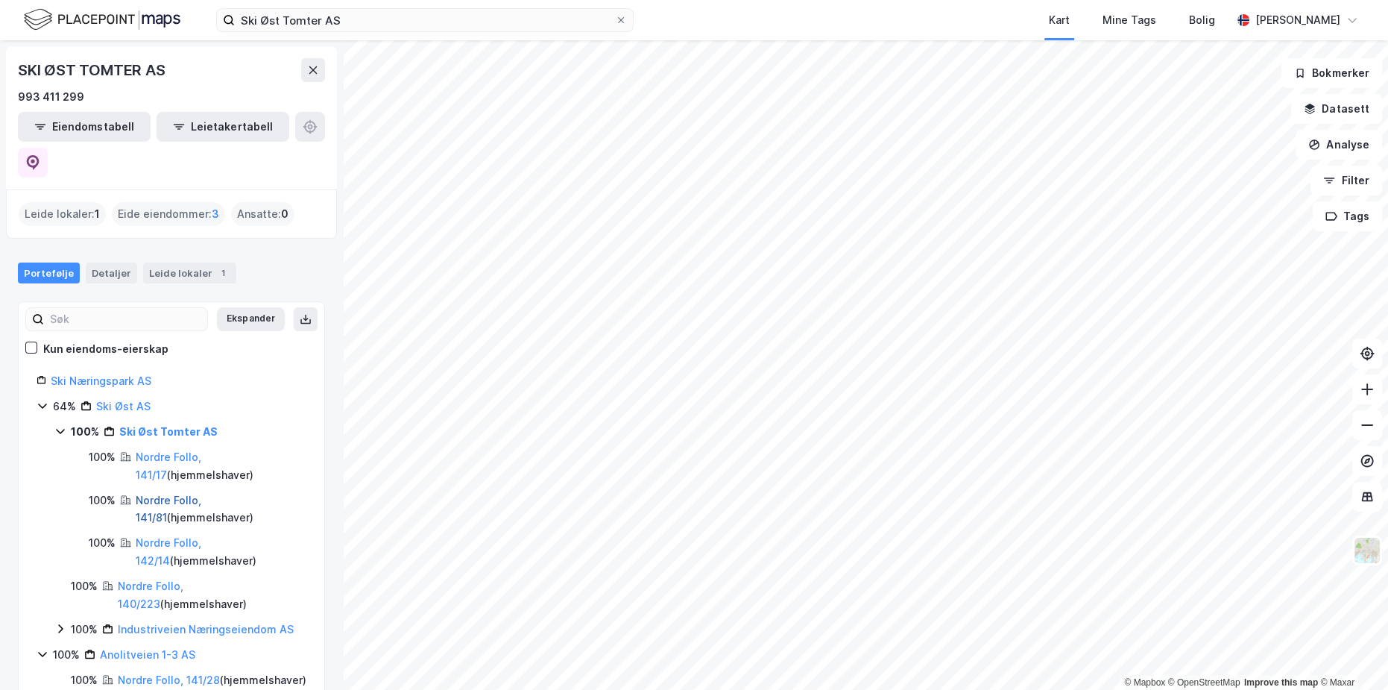
click at [201, 494] on link "Nordre Follo, 141/81" at bounding box center [169, 509] width 66 height 31
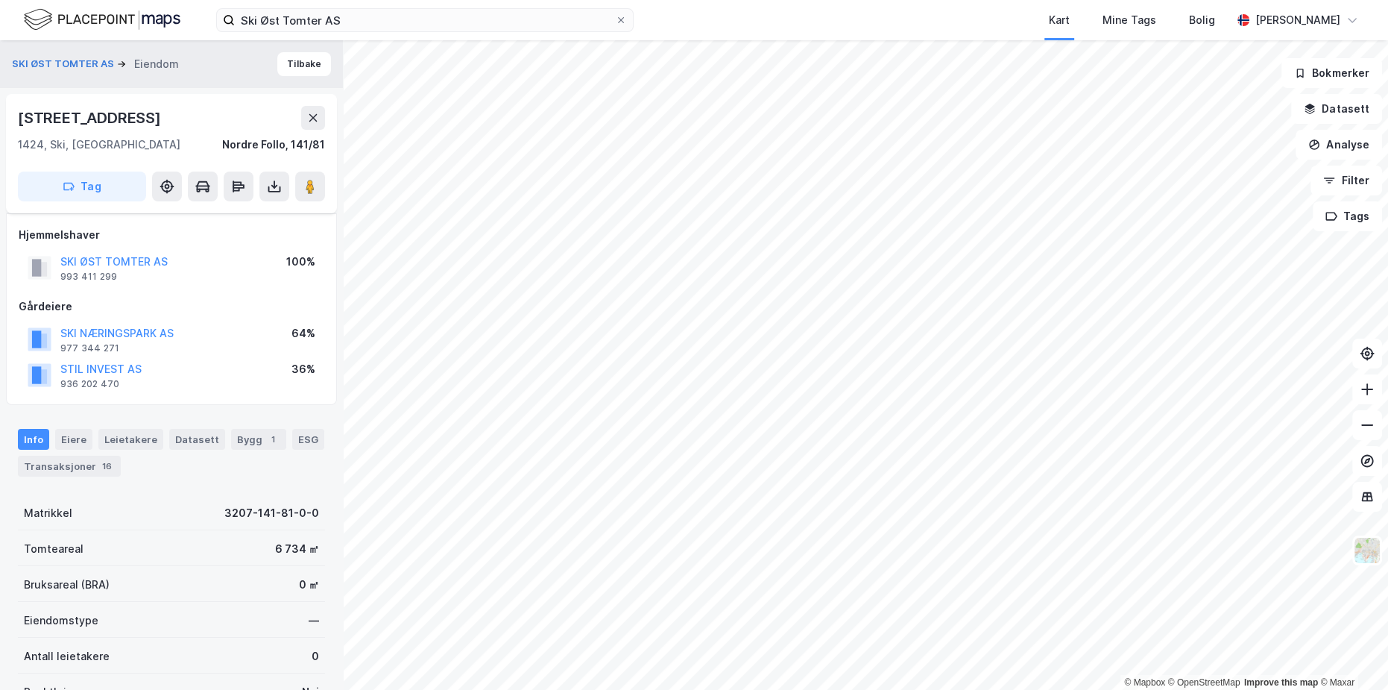
scroll to position [157, 0]
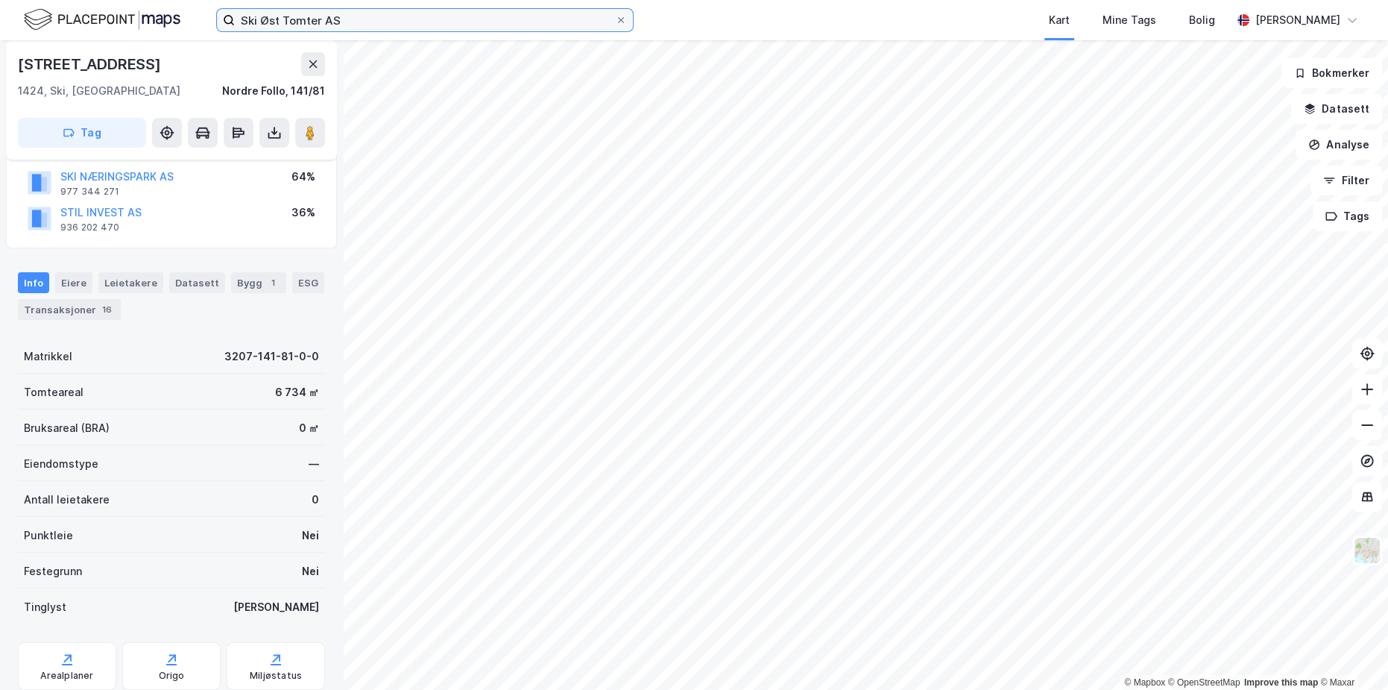
click at [356, 19] on input "Ski Øst Tomter AS" at bounding box center [425, 20] width 380 height 22
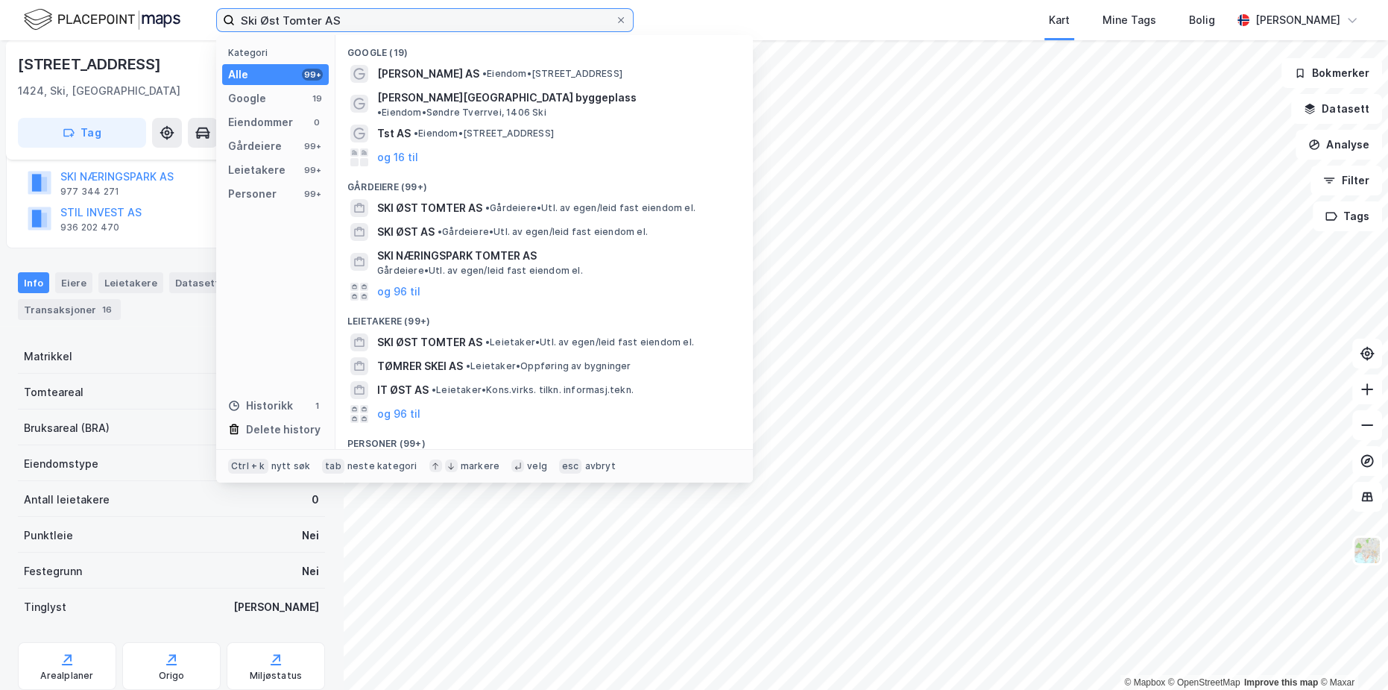
click at [356, 19] on input "Ski Øst Tomter AS" at bounding box center [425, 20] width 380 height 22
paste input "[STREET_ADDRESS]"
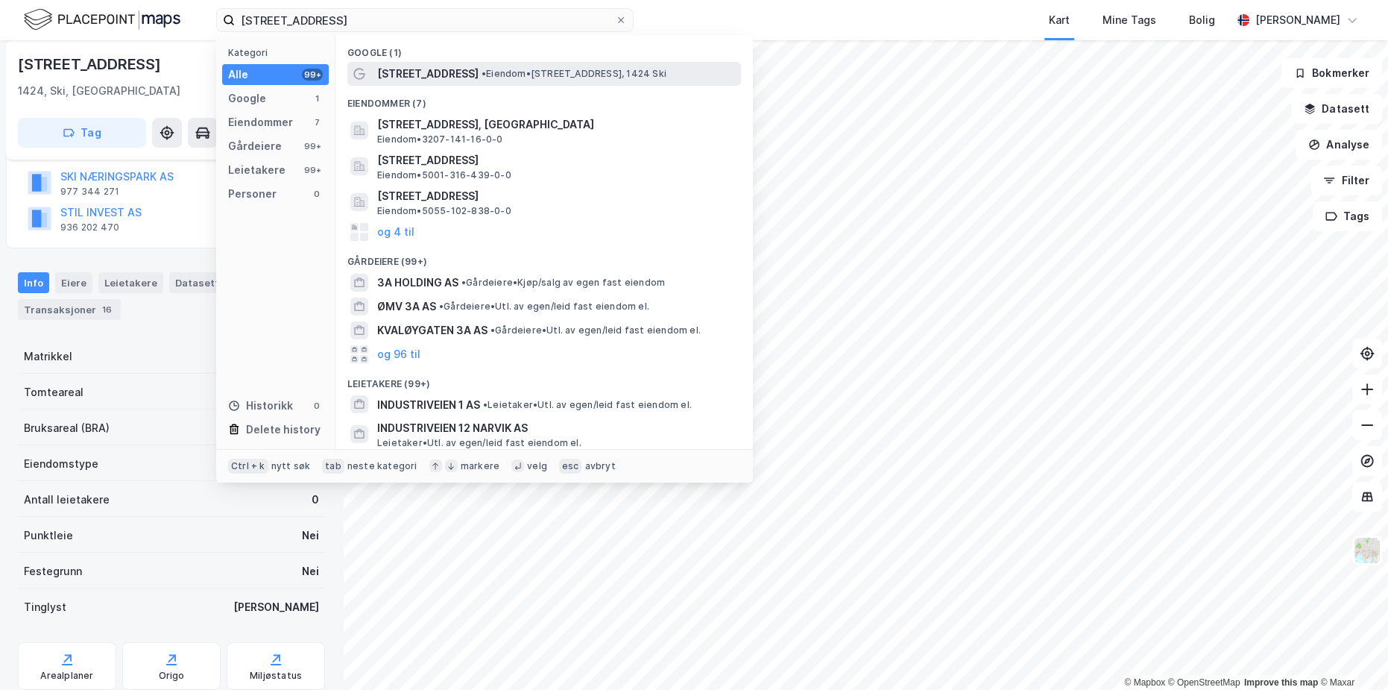
click at [418, 76] on span "[STREET_ADDRESS]" at bounding box center [427, 74] width 101 height 18
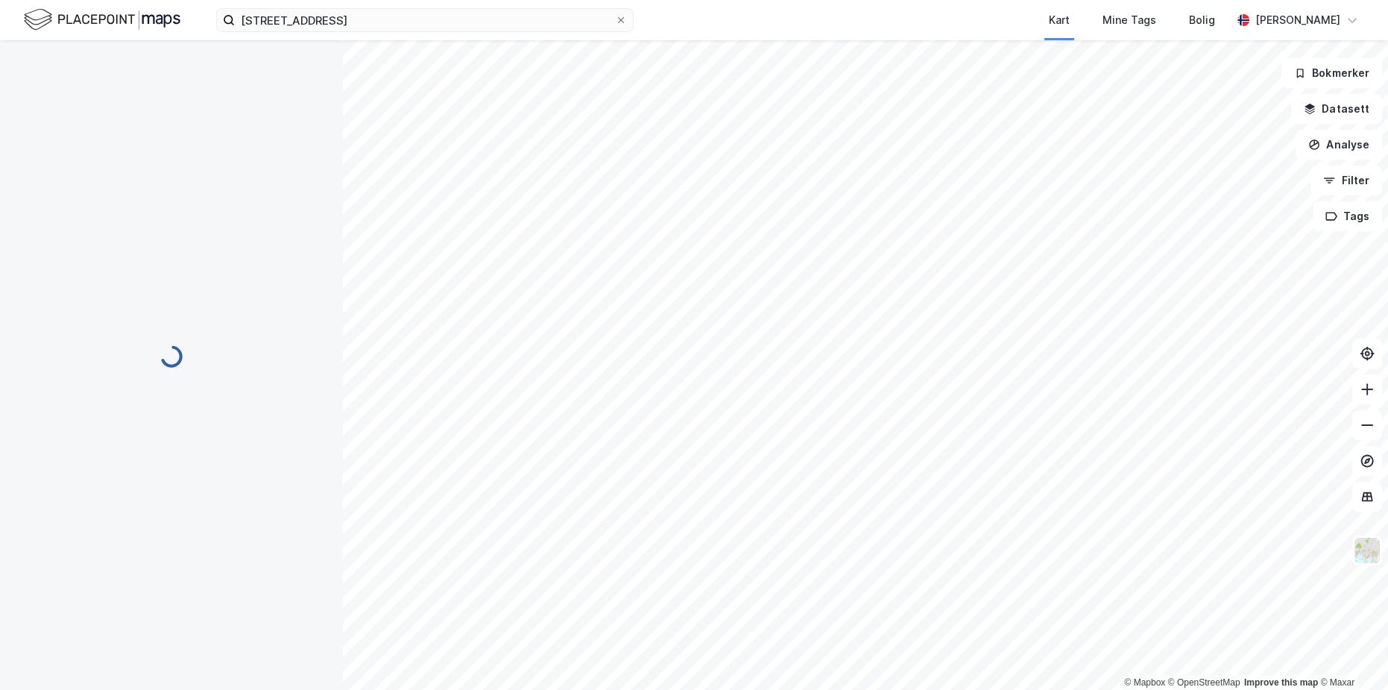
scroll to position [157, 0]
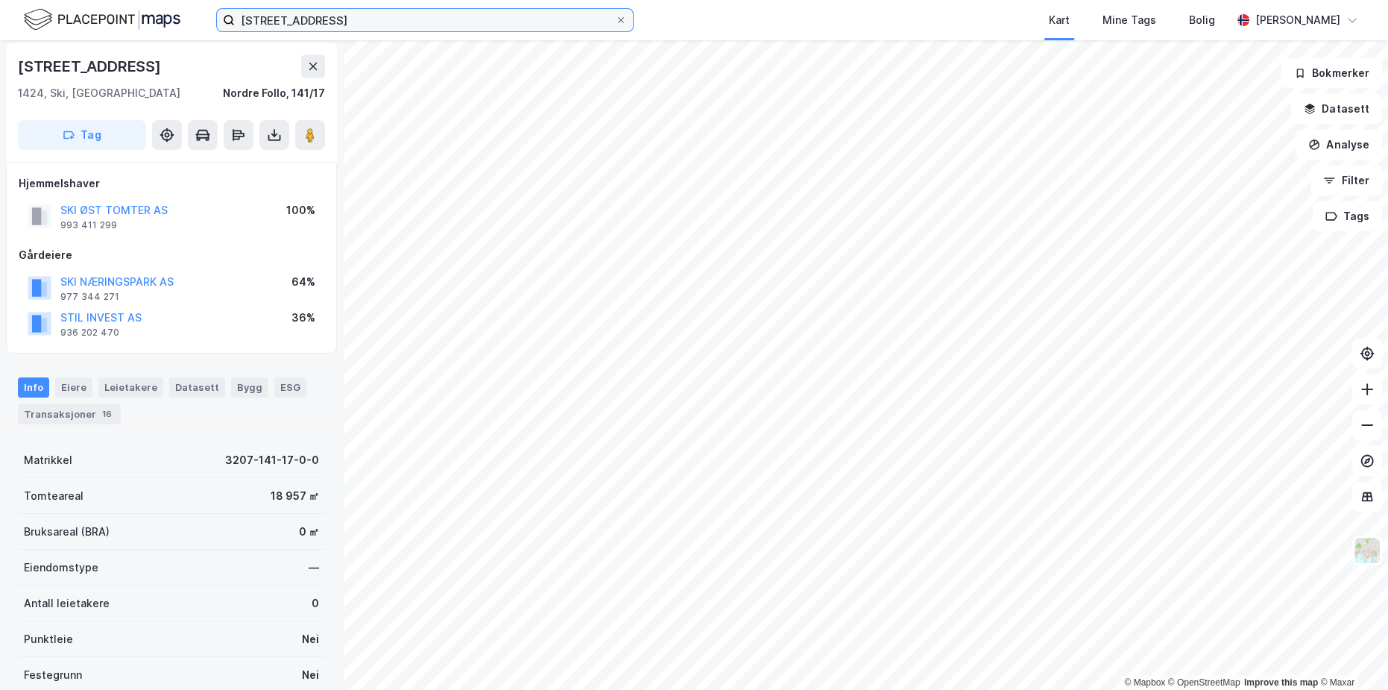
click at [387, 22] on input "[STREET_ADDRESS]" at bounding box center [425, 20] width 380 height 22
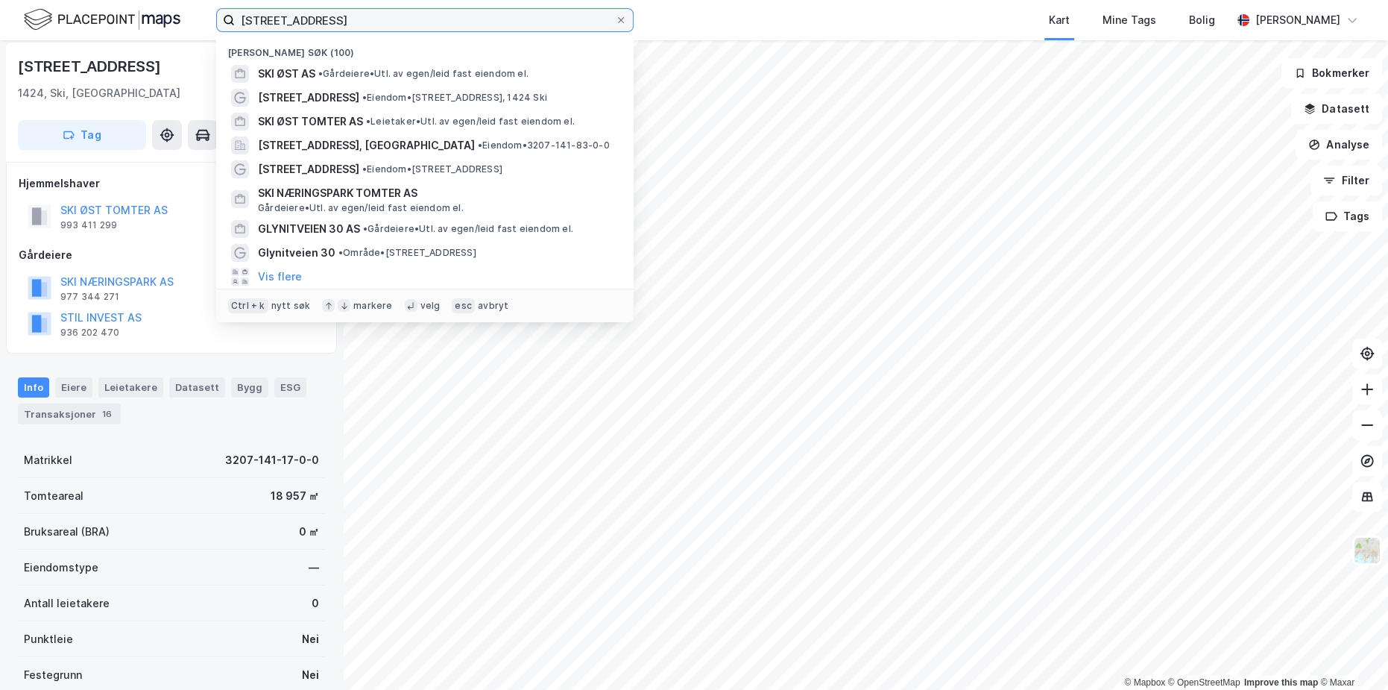
click at [387, 22] on input "[STREET_ADDRESS]" at bounding box center [425, 20] width 380 height 22
paste input "Ustvedt Gård"
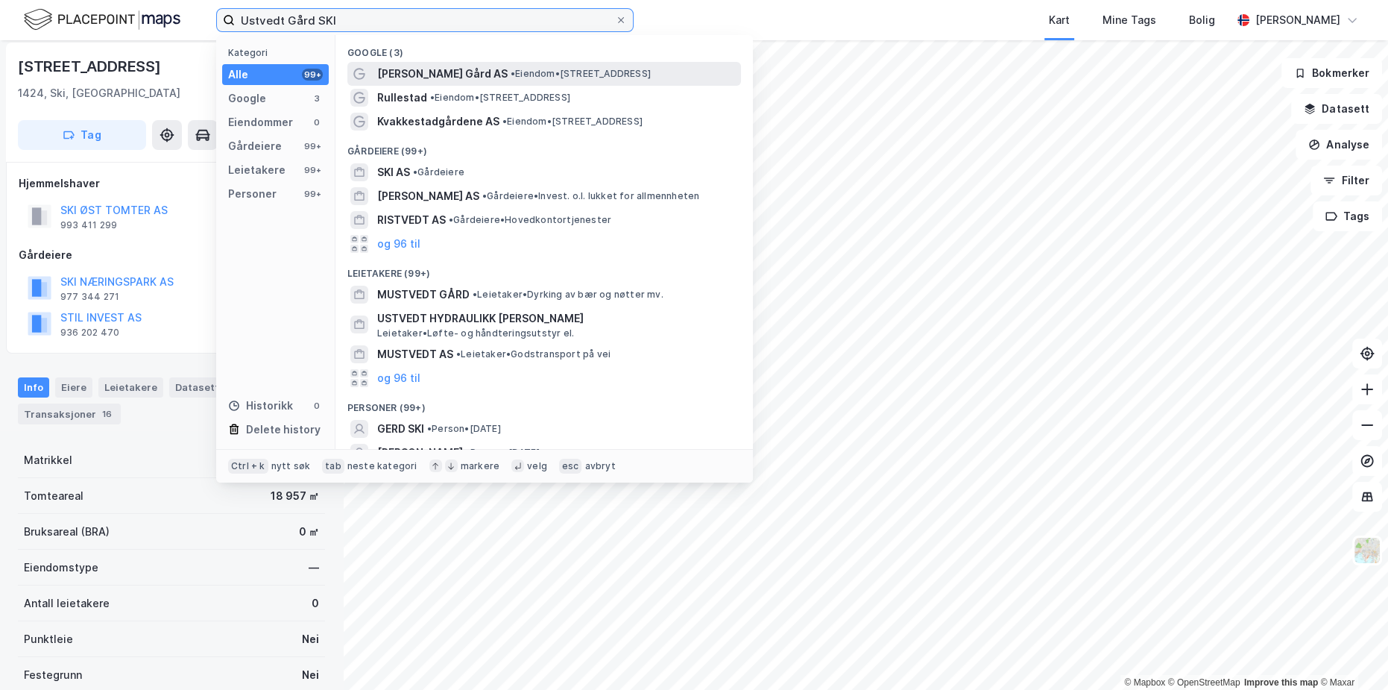
type input "Ustvedt Gård SKI"
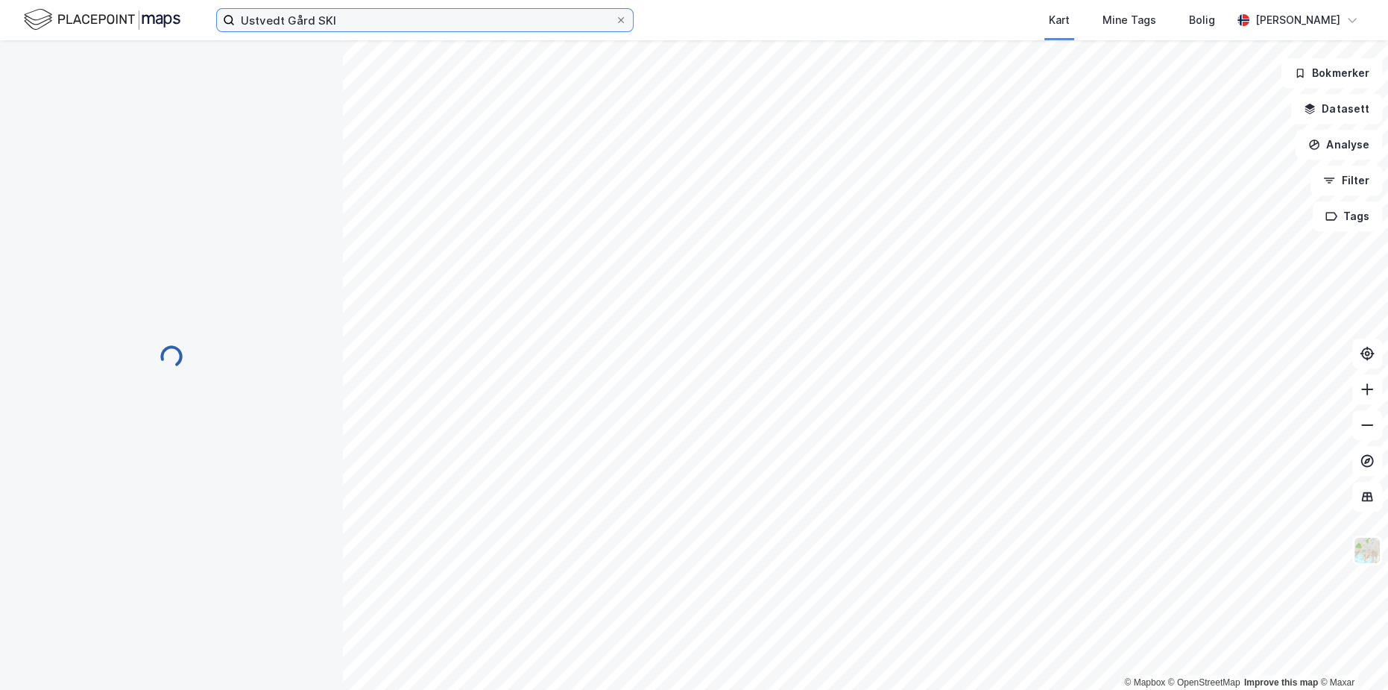
scroll to position [4, 0]
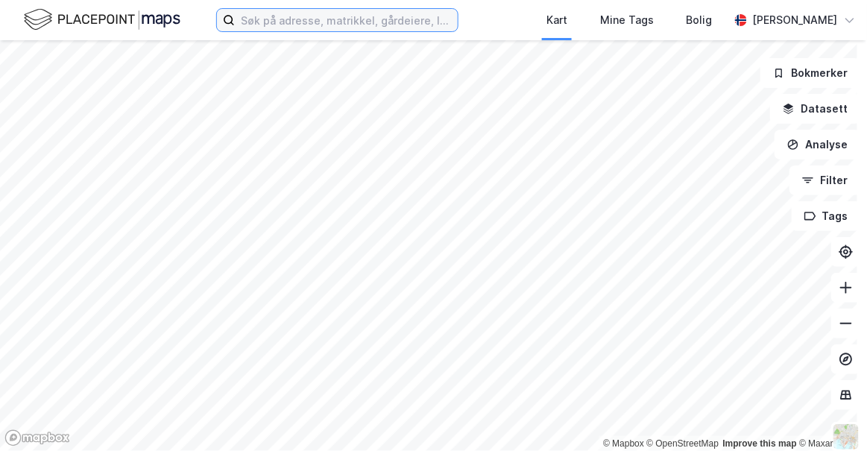
click at [275, 20] on input at bounding box center [346, 20] width 223 height 22
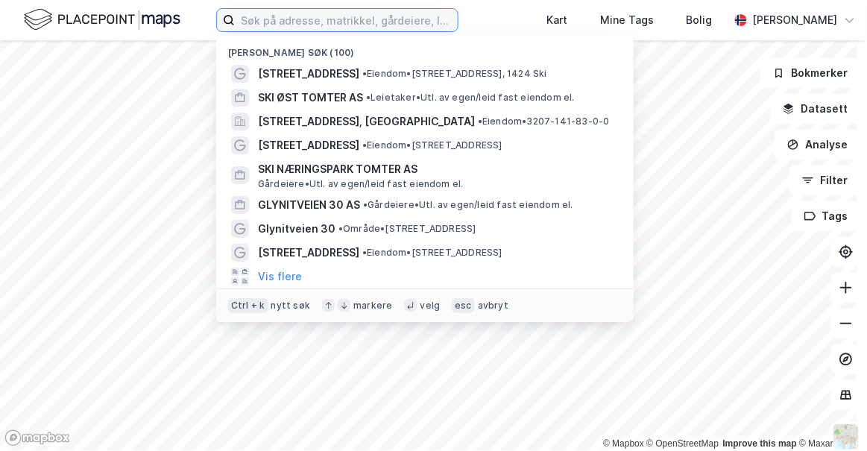
paste input "Ski Øst"
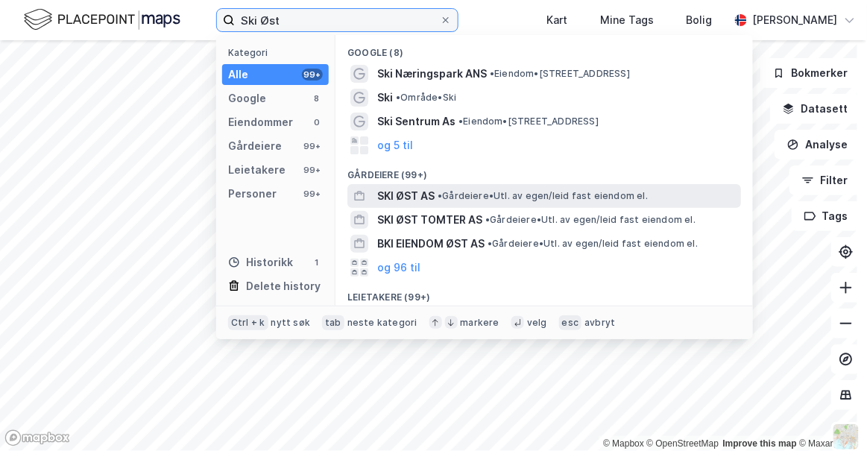
type input "Ski Øst"
click at [431, 195] on span "SKI ØST AS" at bounding box center [405, 196] width 57 height 18
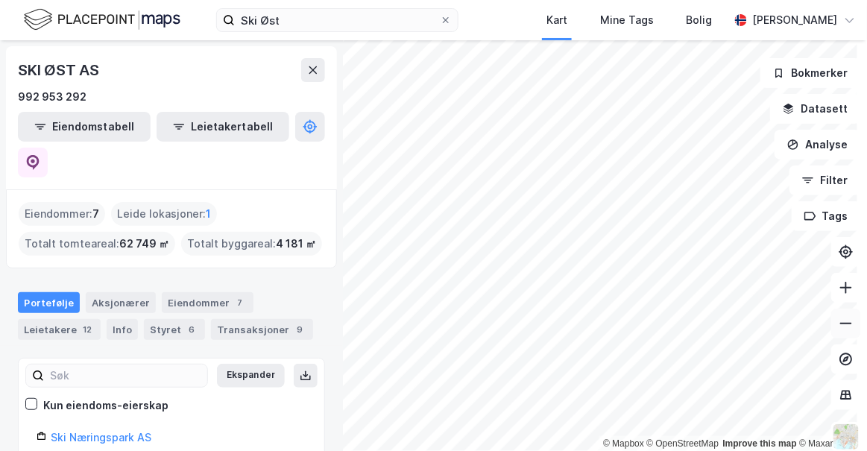
click at [842, 324] on icon at bounding box center [846, 323] width 15 height 15
